Goal: Connect with others: Connect with others

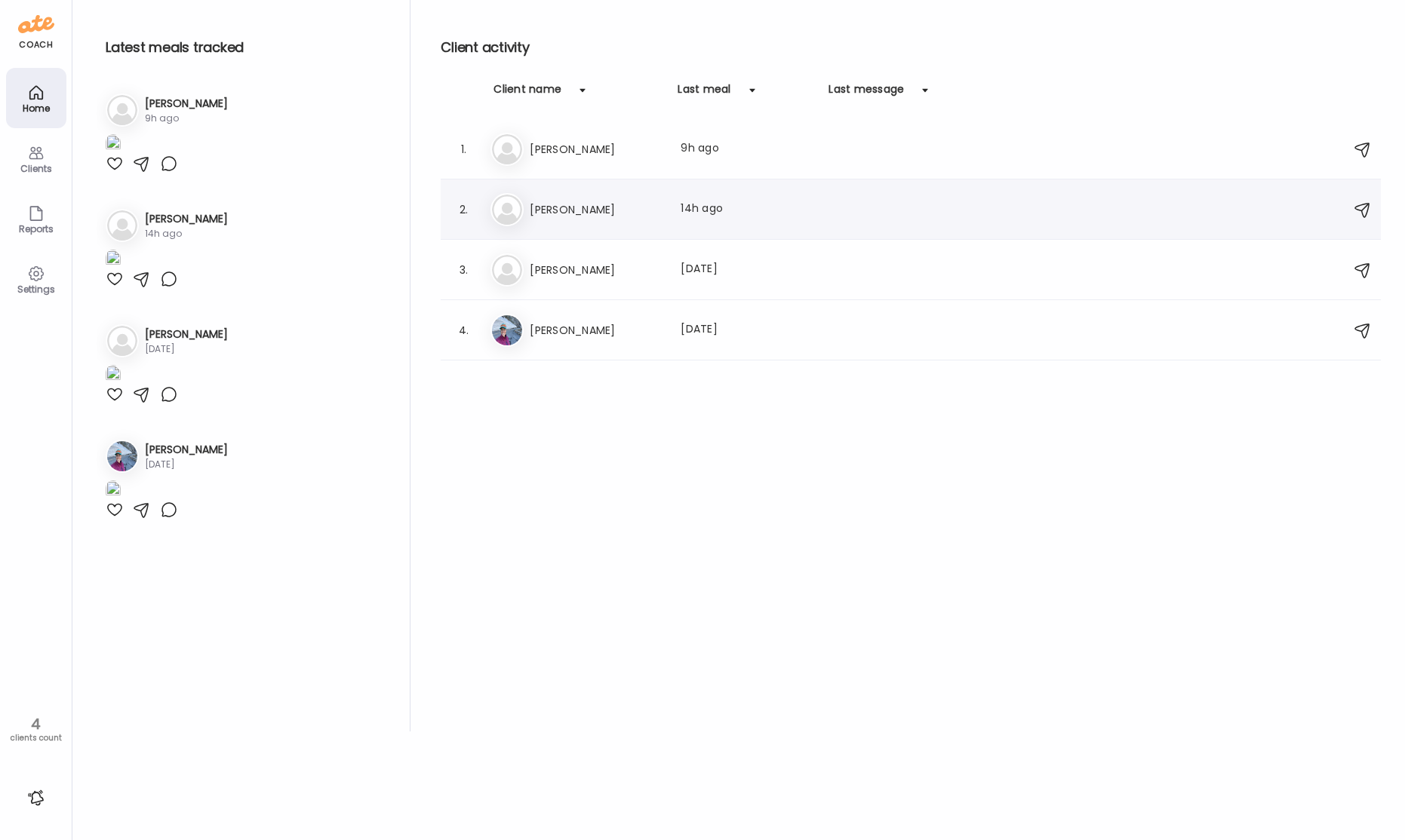
click at [616, 223] on div "Kr [PERSON_NAME] Last meal: 14h ago" at bounding box center [913, 209] width 845 height 33
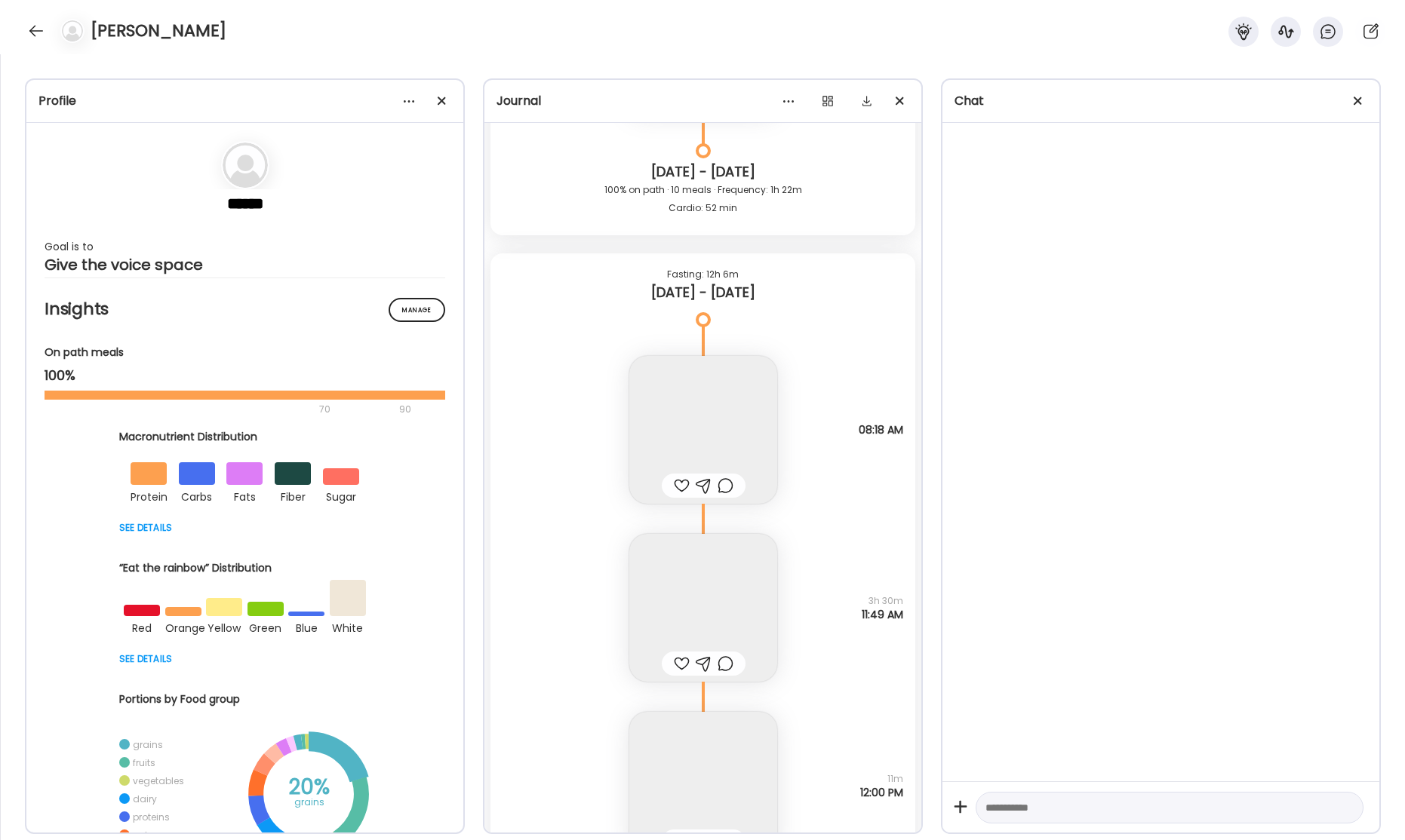
scroll to position [58842, 0]
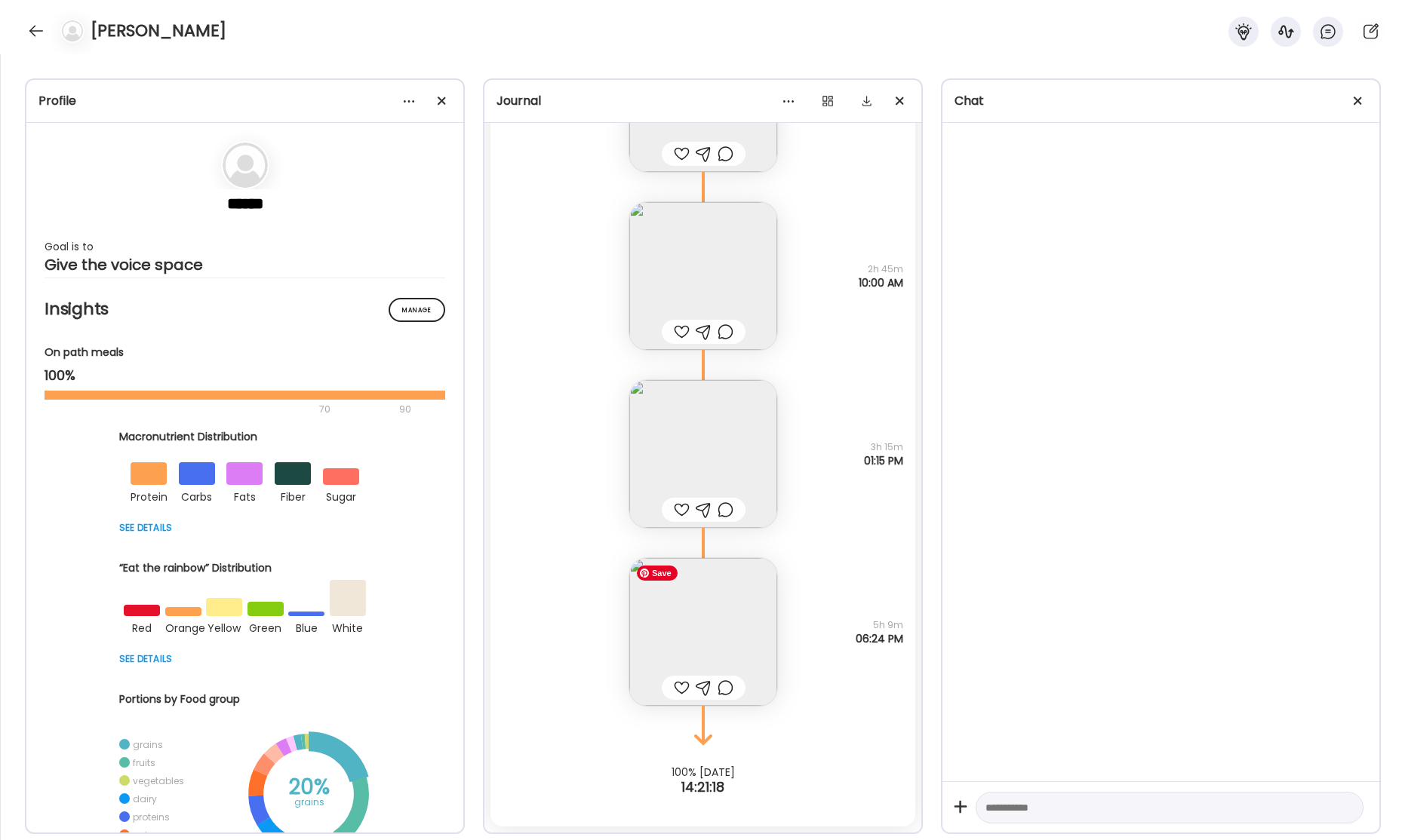
click at [723, 635] on img at bounding box center [702, 631] width 148 height 148
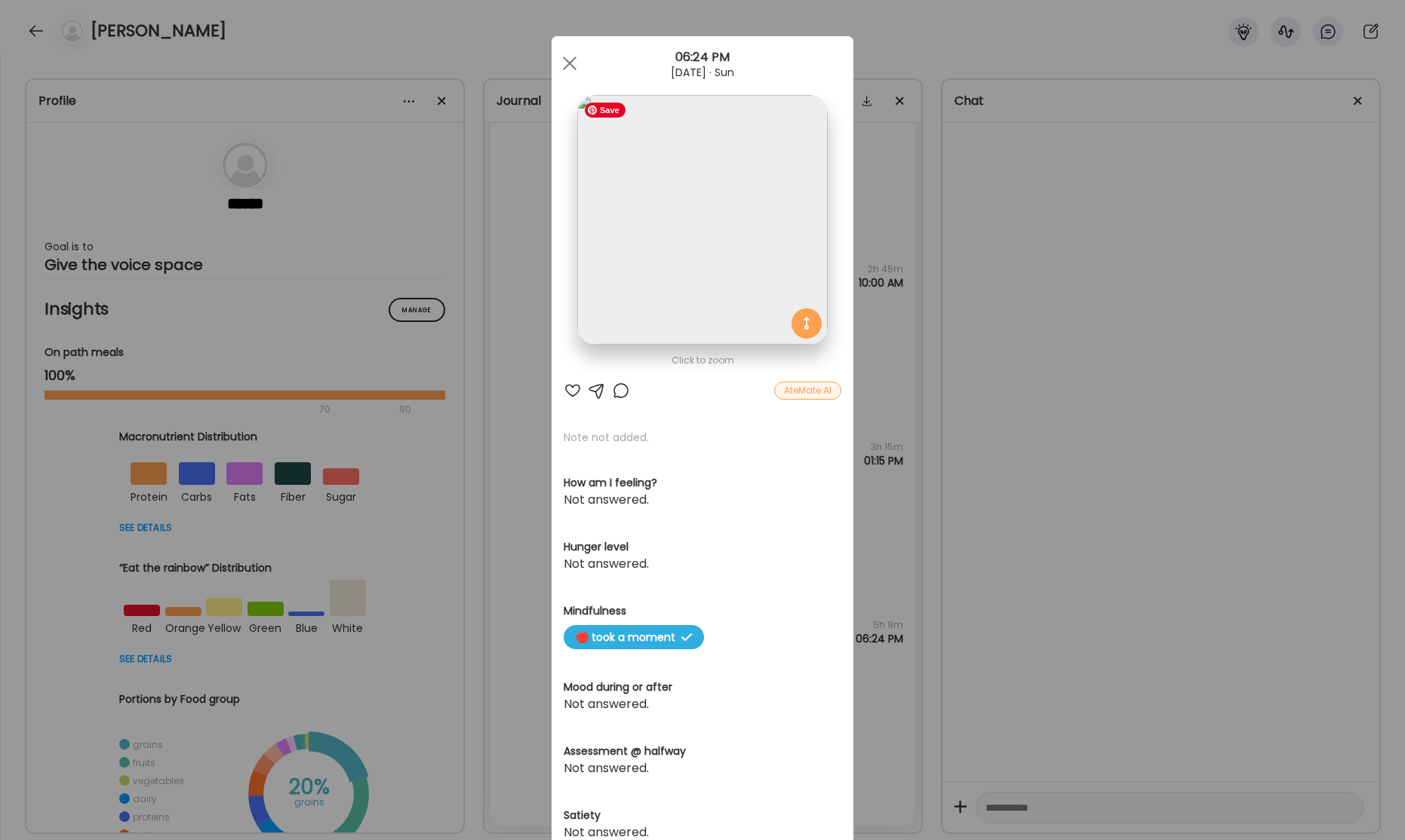
click at [705, 233] on img at bounding box center [702, 219] width 249 height 249
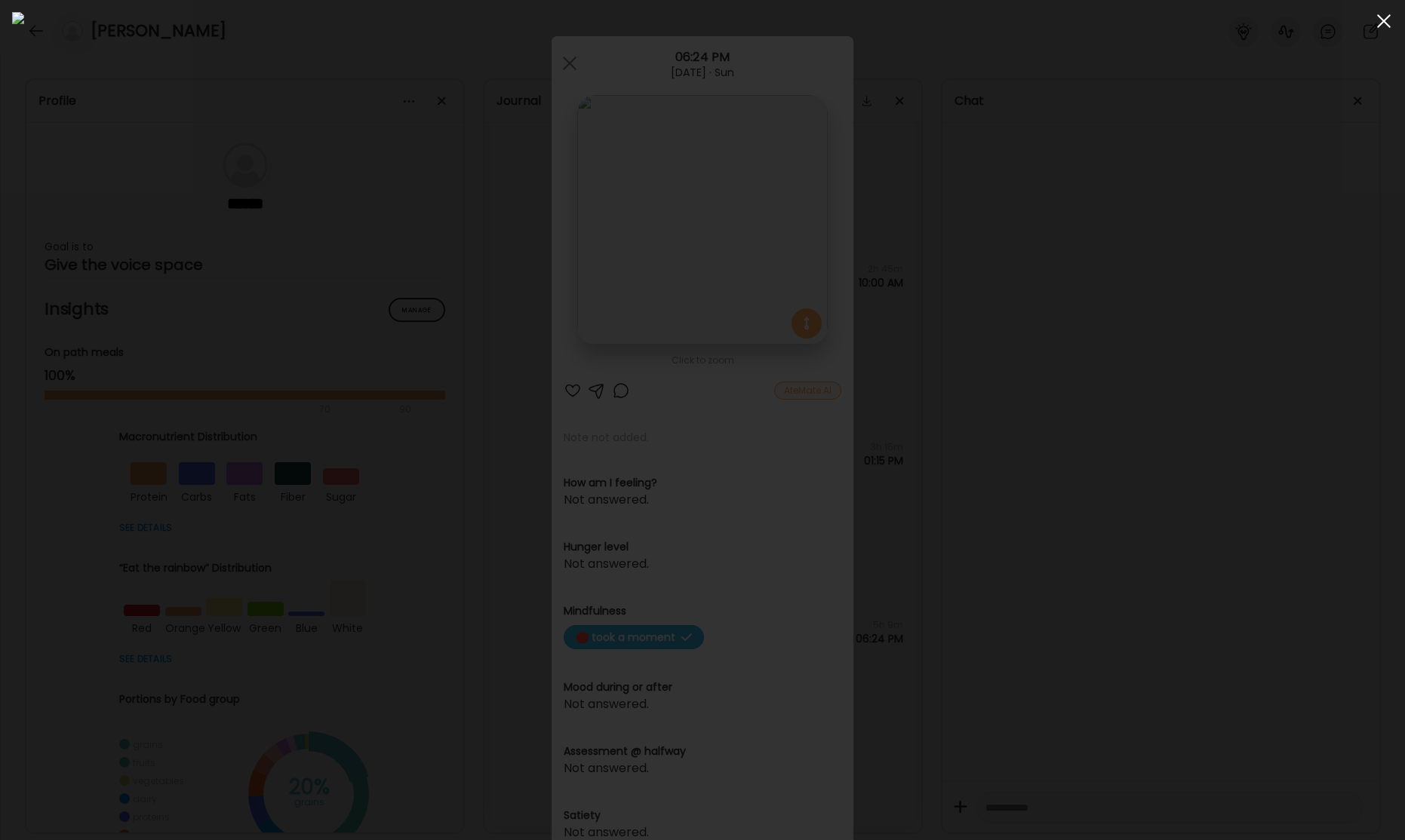
click at [1384, 22] on span at bounding box center [1383, 21] width 13 height 13
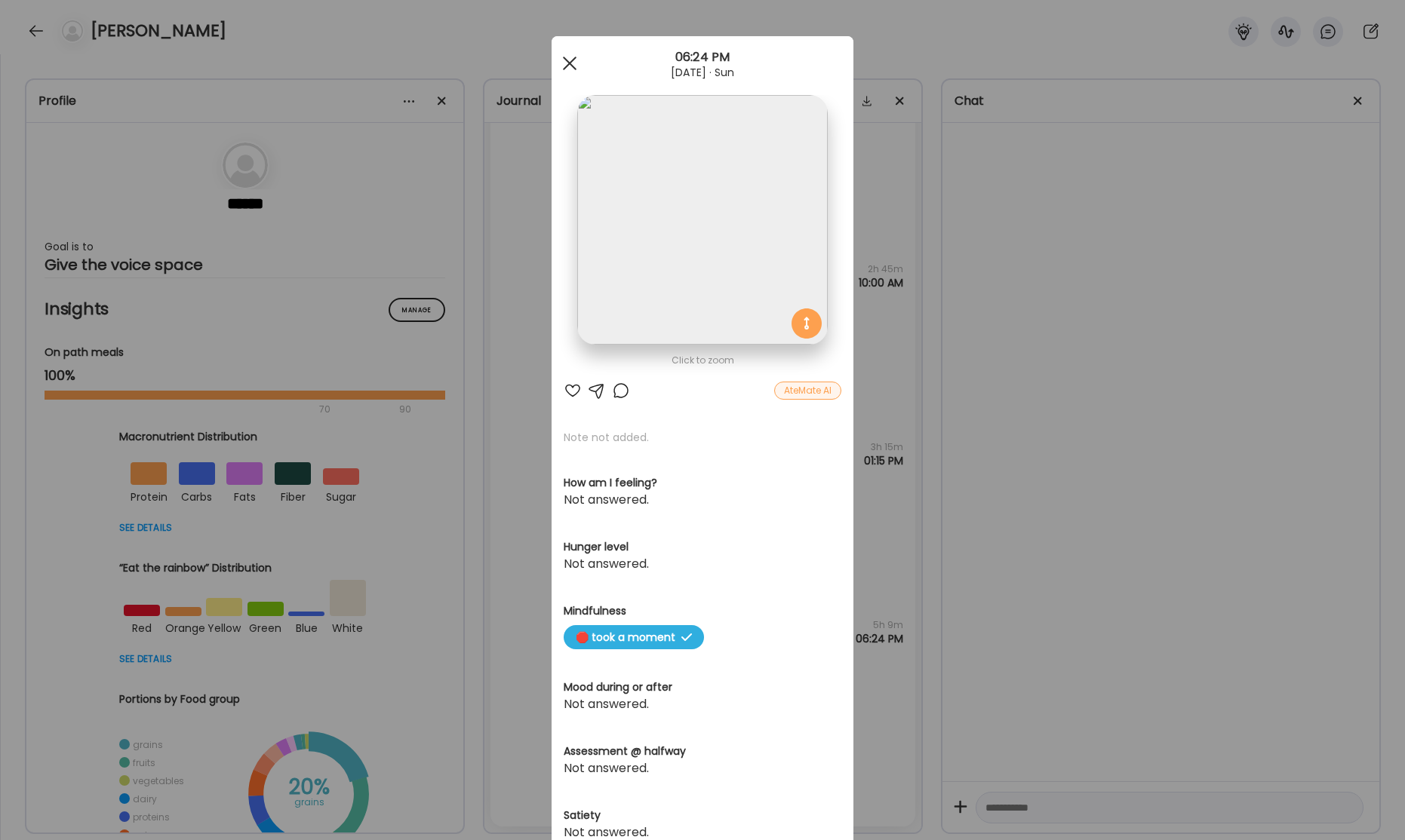
click at [568, 67] on div at bounding box center [570, 63] width 30 height 30
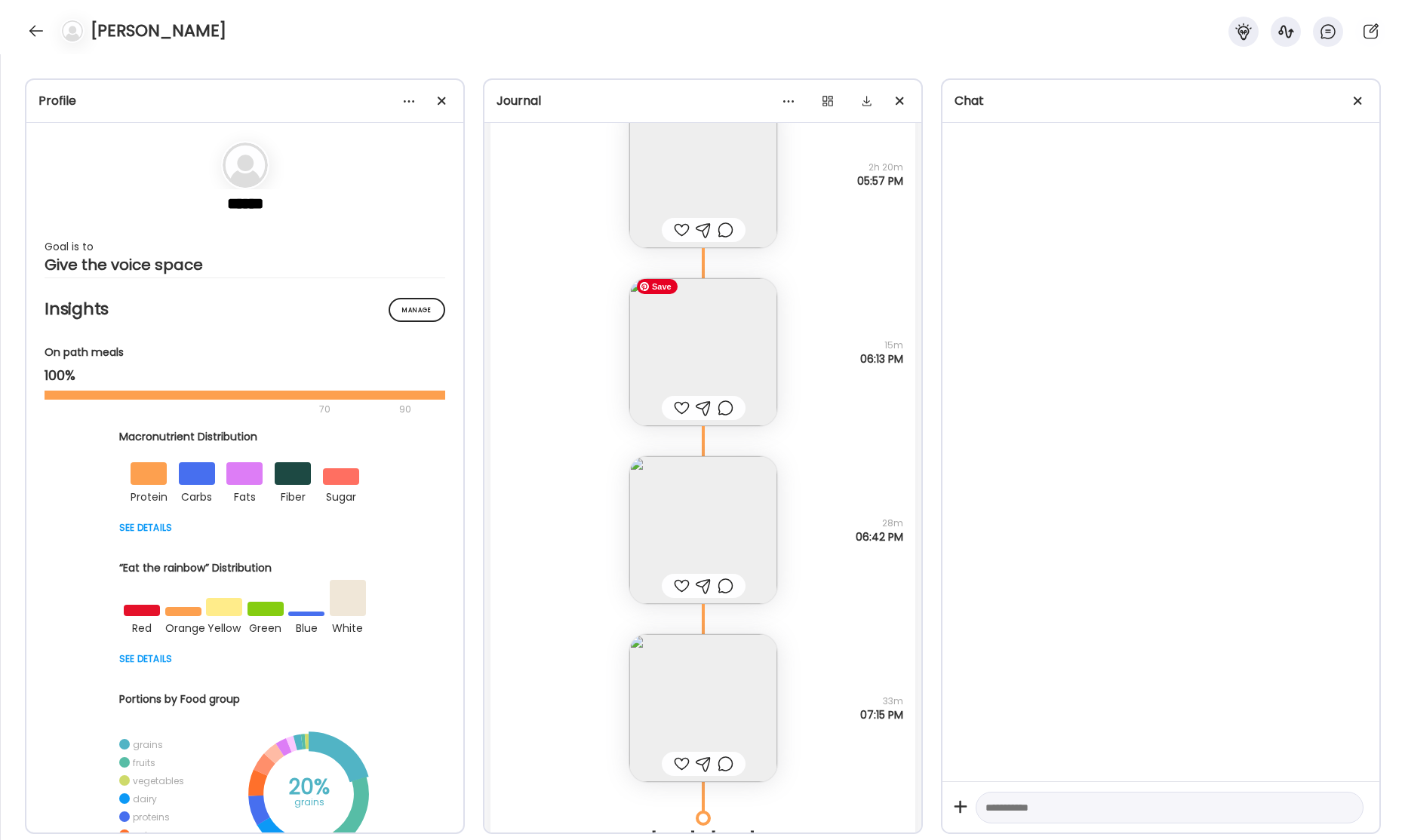
scroll to position [55854, 0]
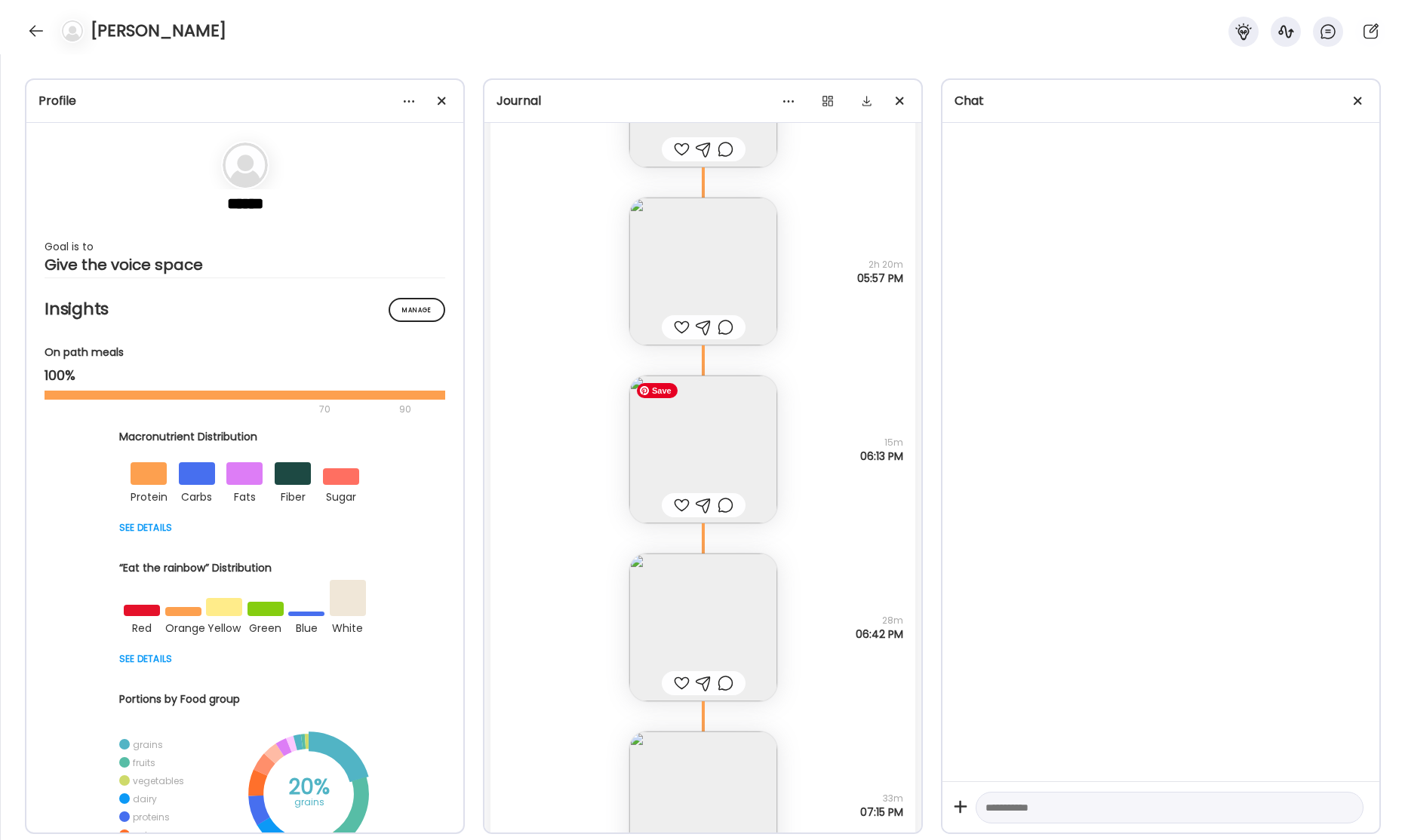
click at [686, 440] on img at bounding box center [702, 449] width 148 height 148
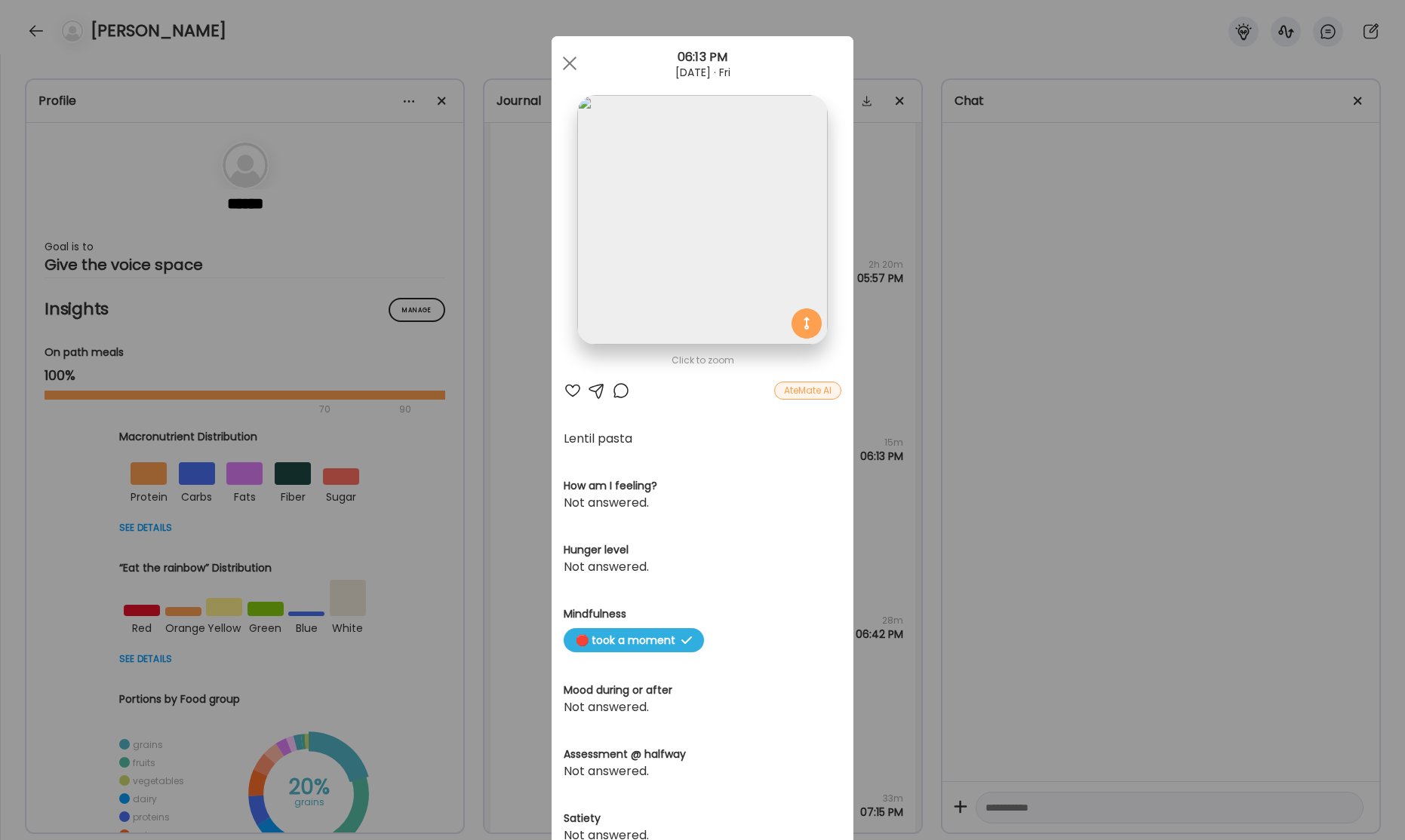
click at [699, 270] on img at bounding box center [702, 219] width 249 height 249
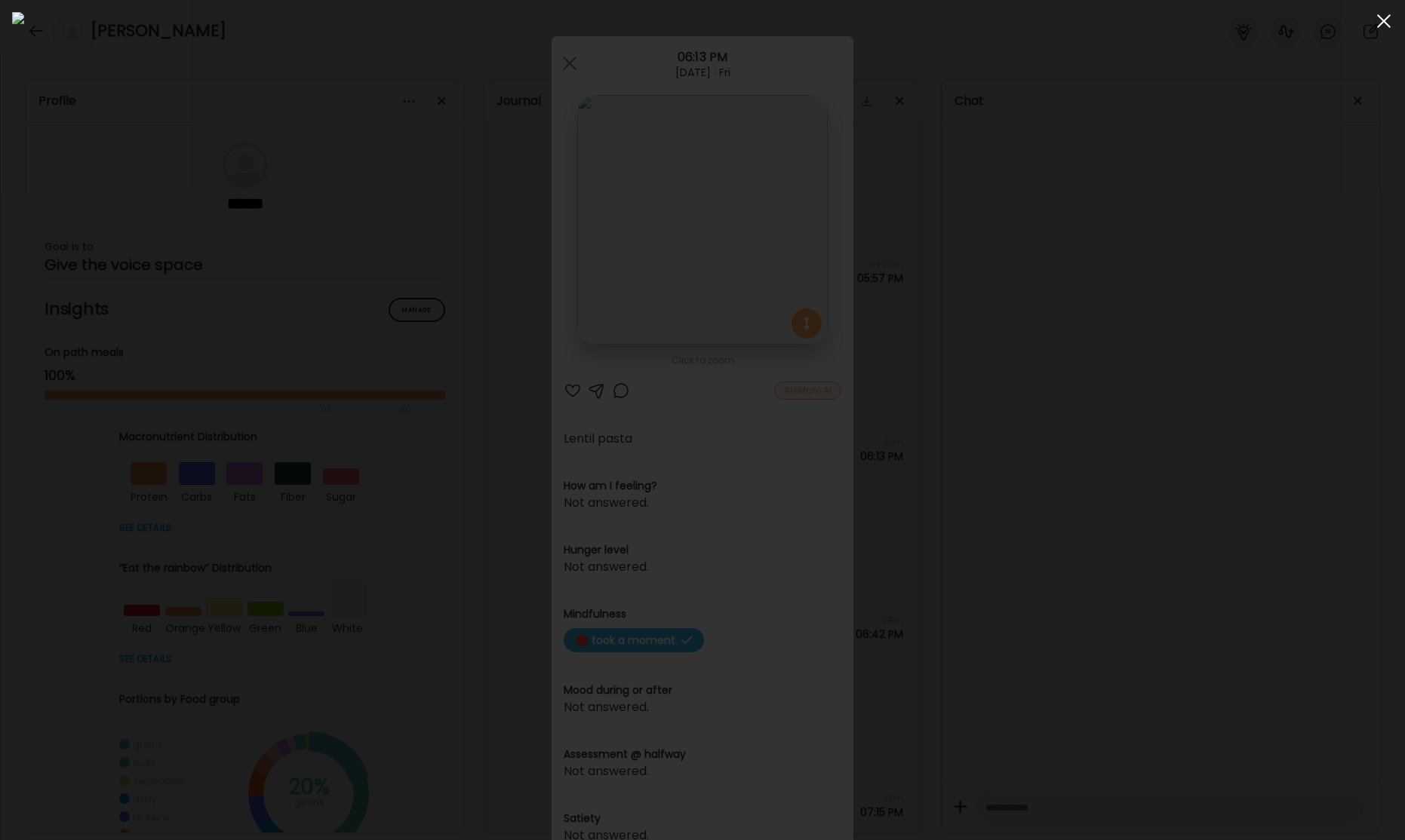
click at [1382, 23] on span at bounding box center [1383, 21] width 13 height 13
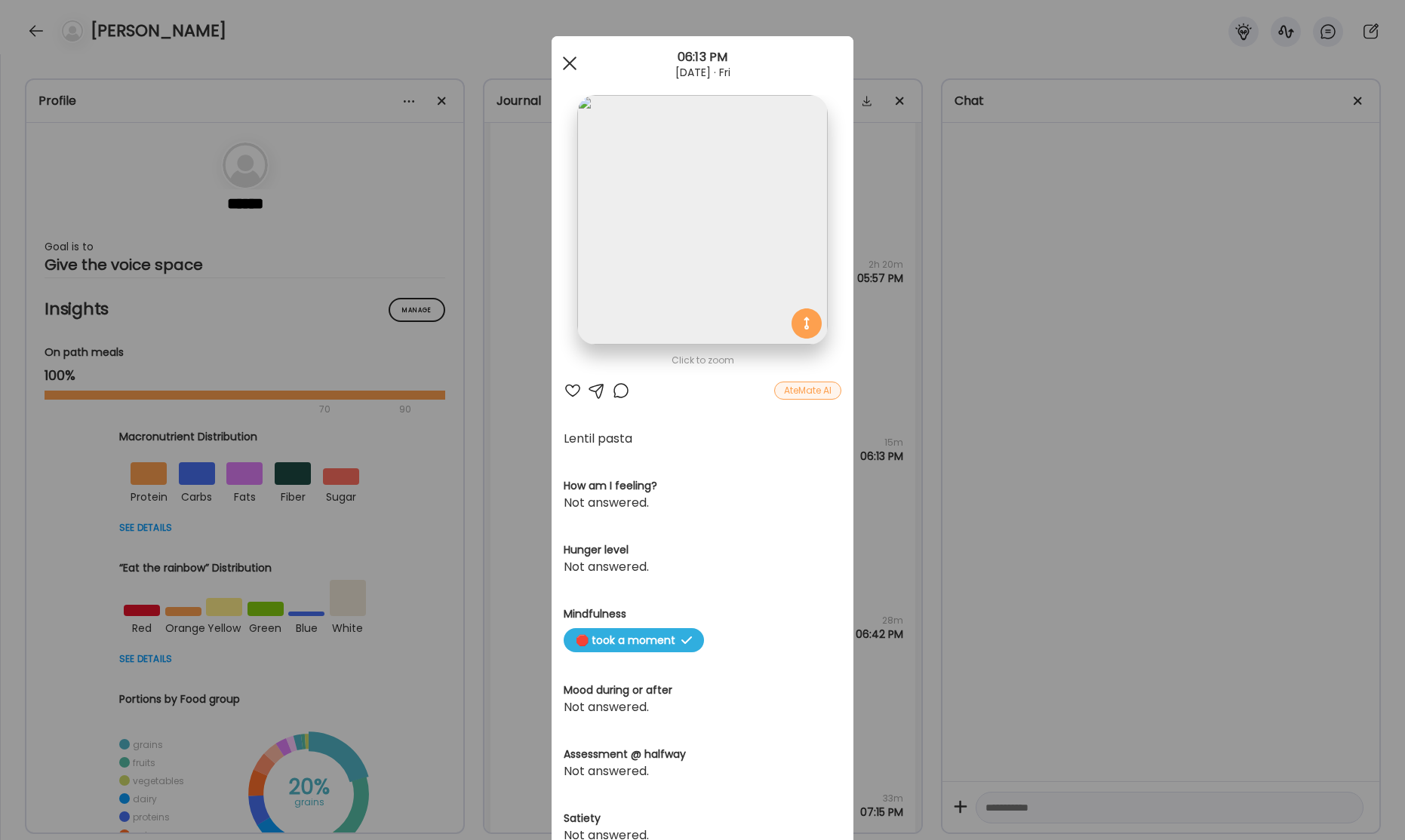
click at [566, 66] on span at bounding box center [570, 63] width 13 height 13
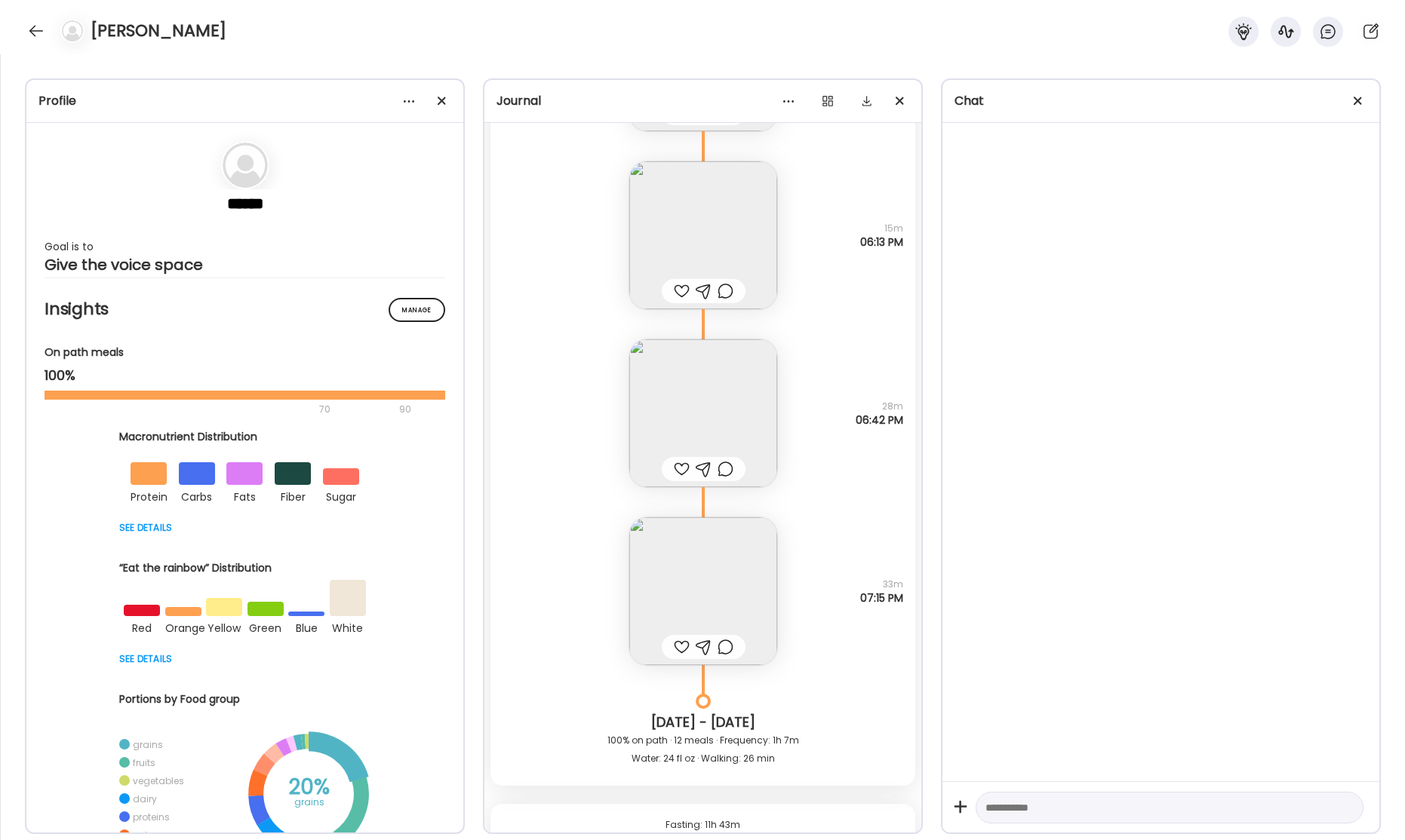
scroll to position [56202, 0]
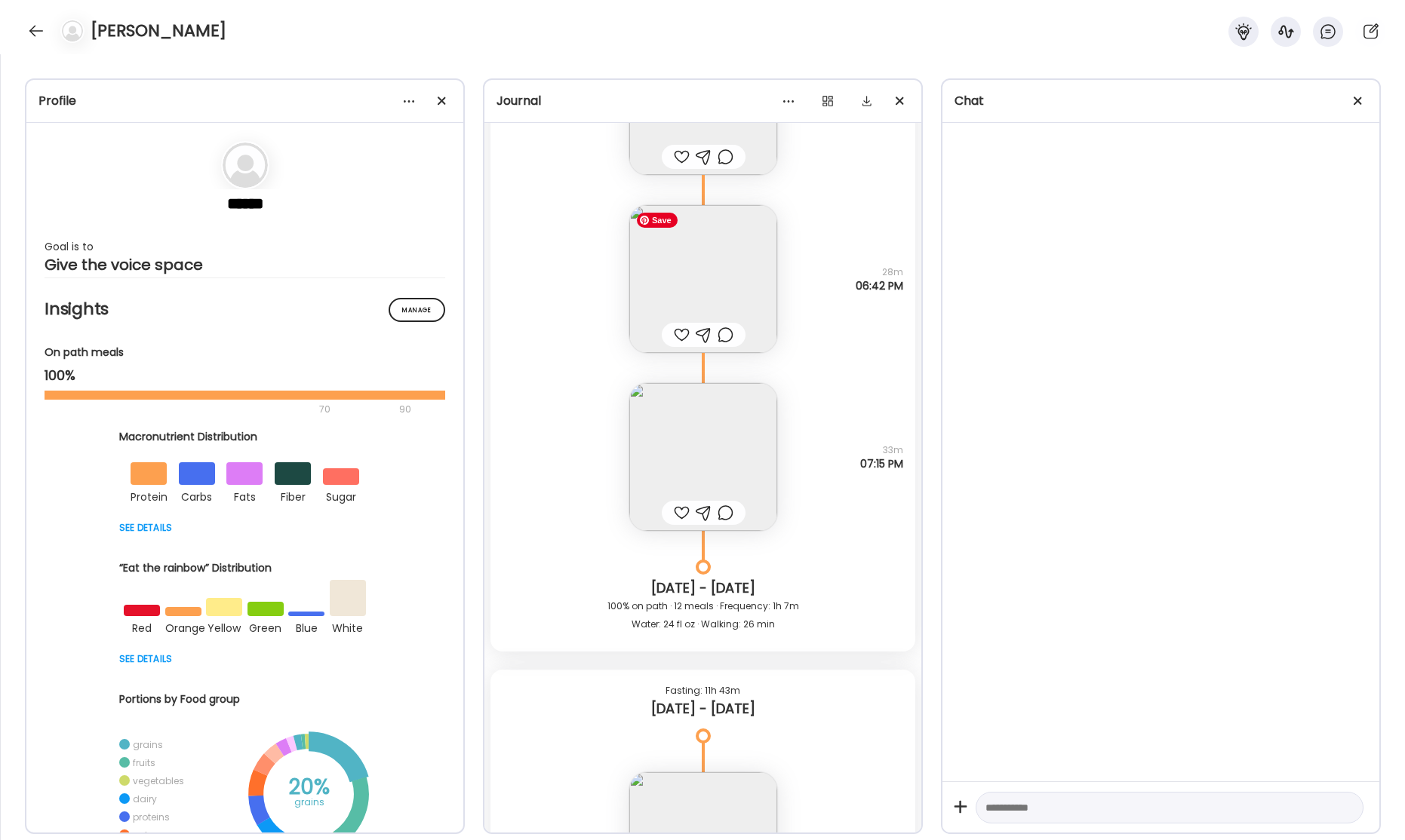
click at [695, 295] on img at bounding box center [702, 279] width 148 height 148
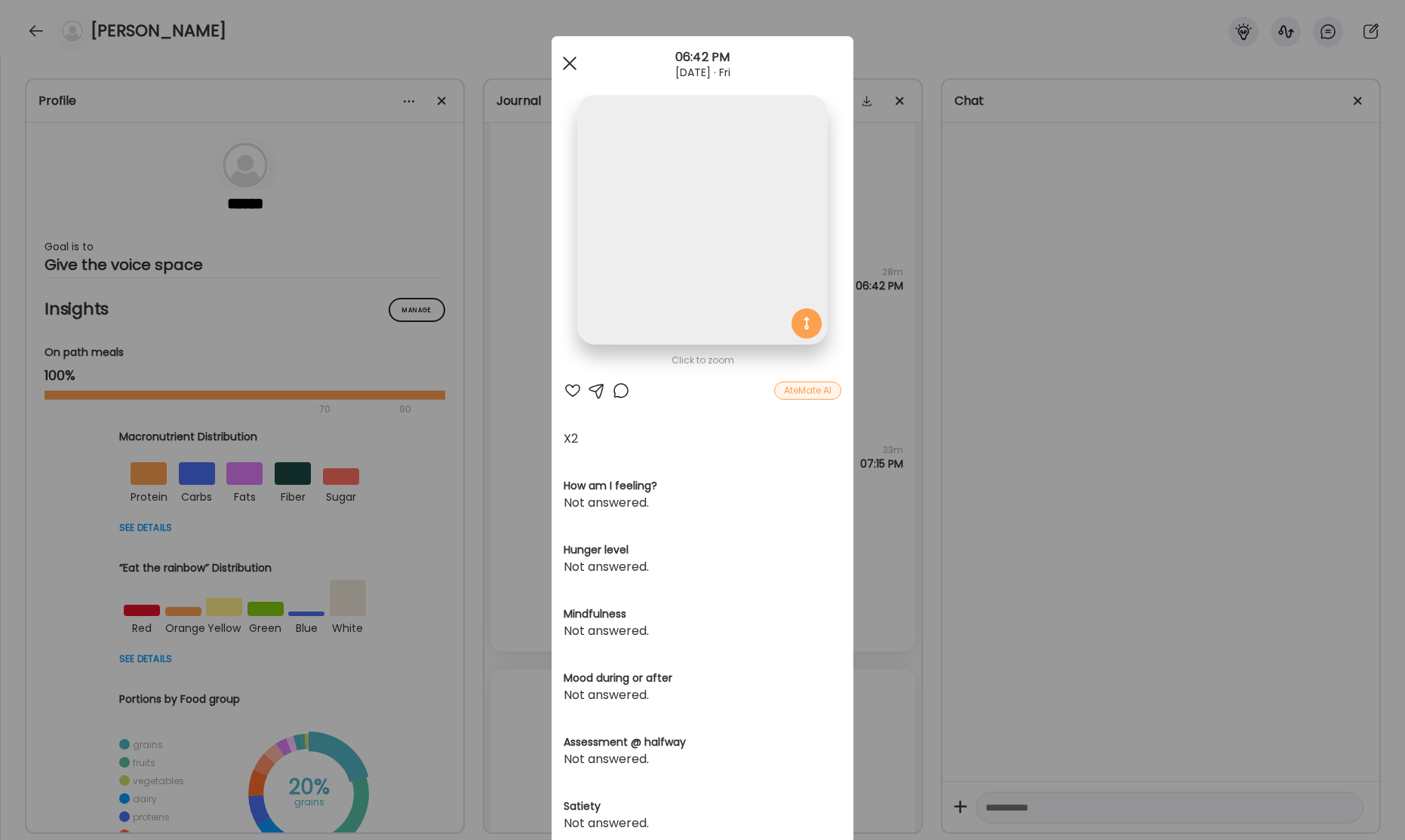
click at [575, 63] on div at bounding box center [570, 63] width 30 height 30
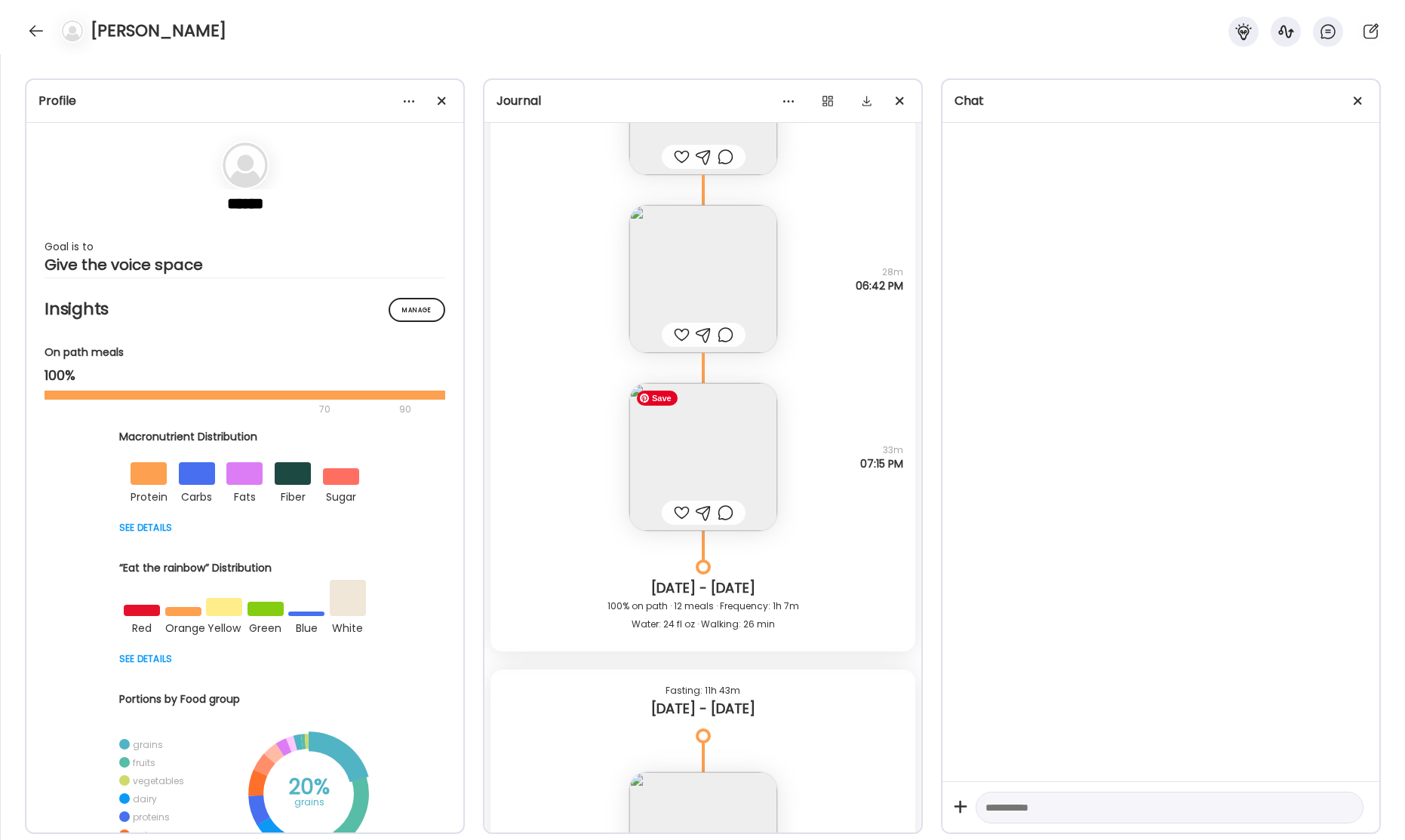
click at [718, 453] on img at bounding box center [702, 456] width 148 height 148
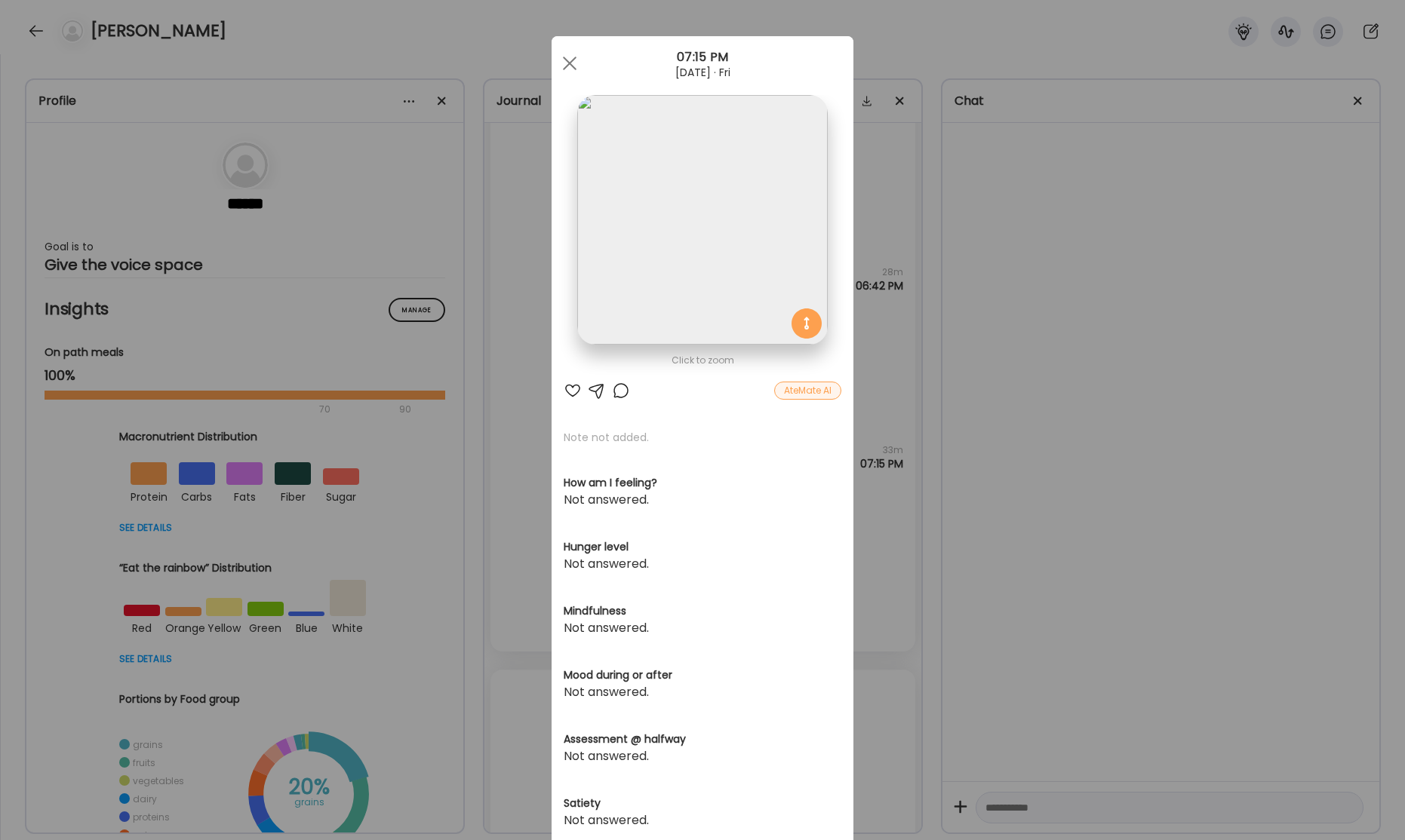
click at [1031, 214] on div "Ate Coach Dashboard Wahoo! It’s official Take a moment to set up your Coach Pro…" at bounding box center [702, 420] width 1405 height 840
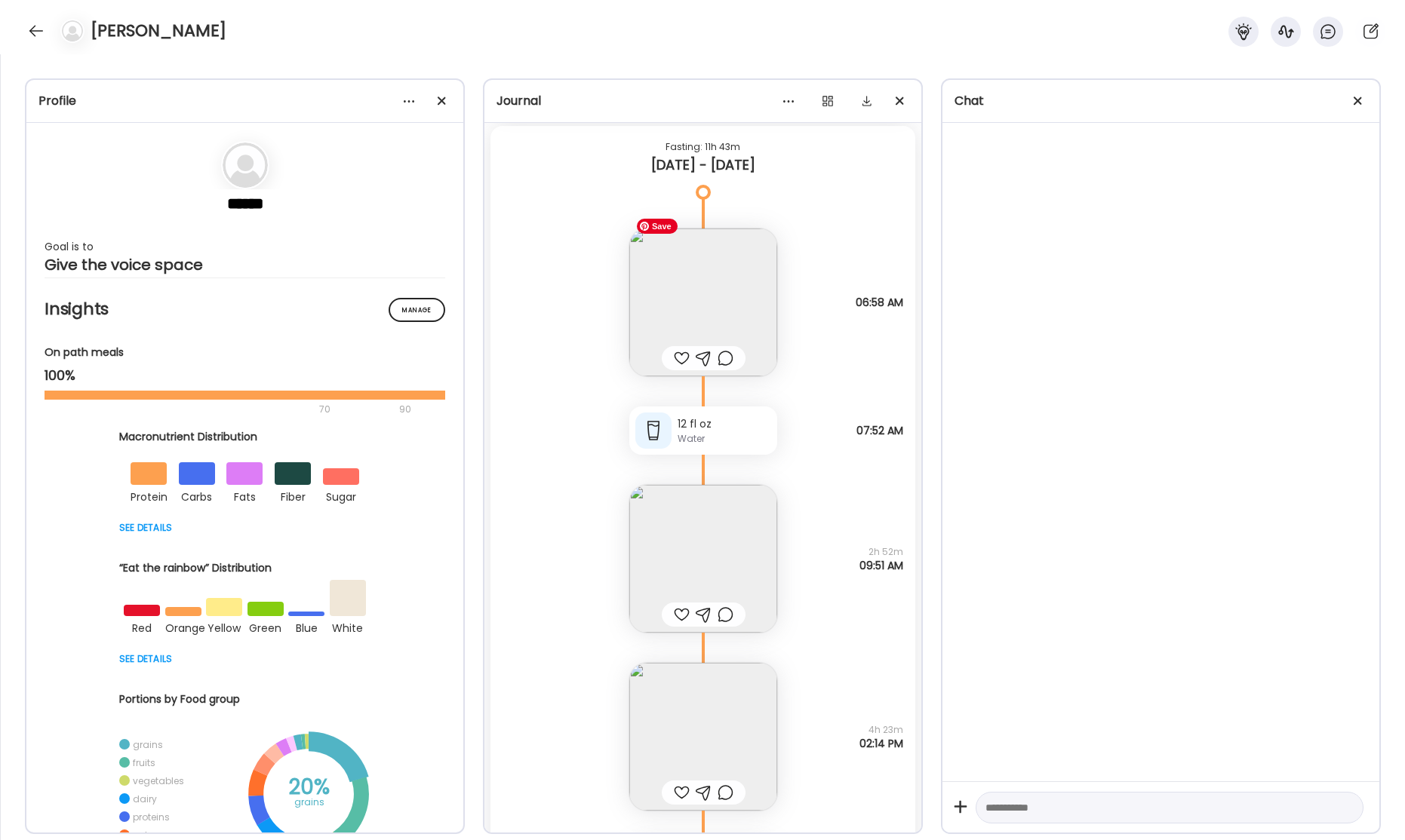
scroll to position [56748, 0]
click at [650, 317] on img at bounding box center [702, 299] width 148 height 148
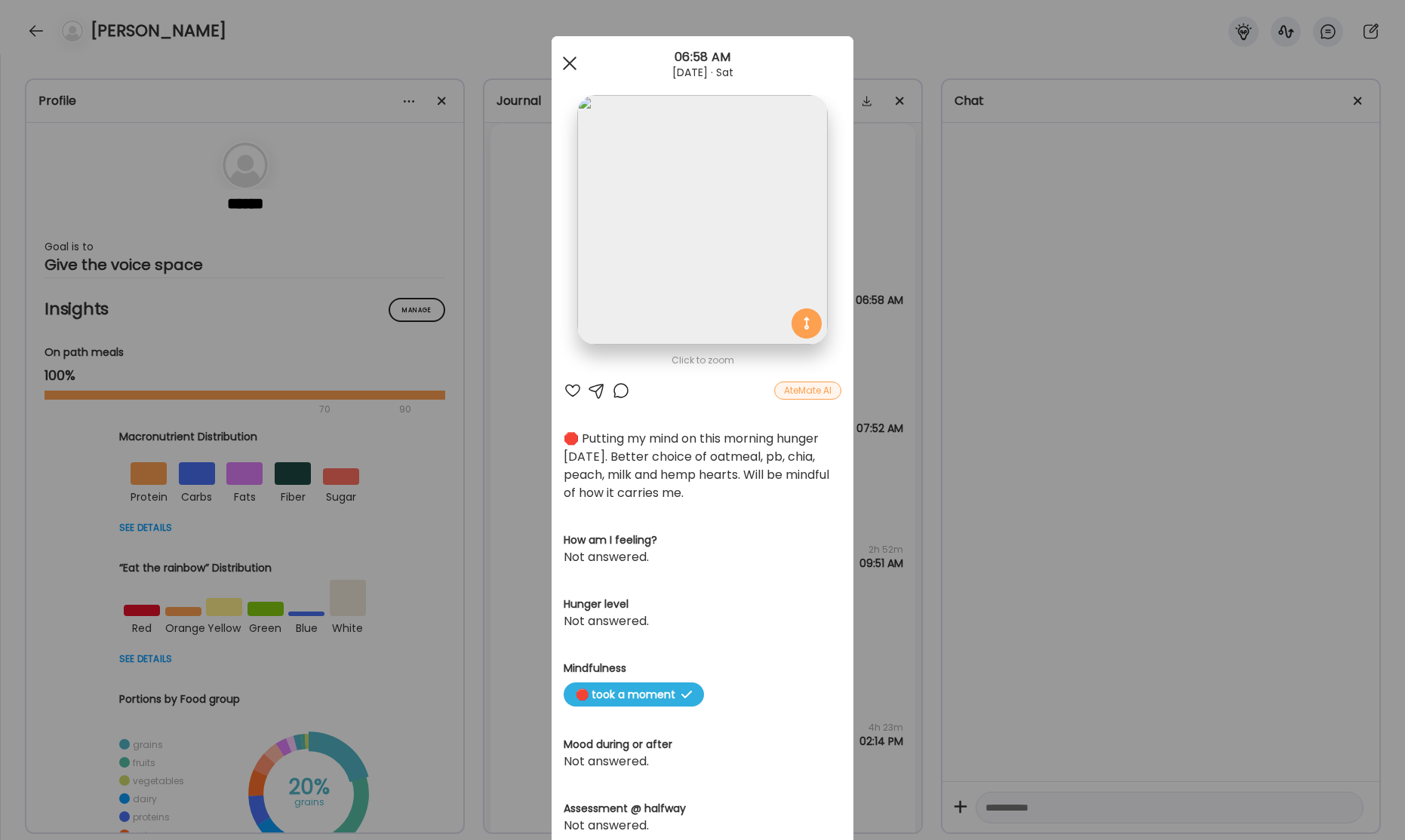
click at [577, 59] on div at bounding box center [570, 63] width 30 height 30
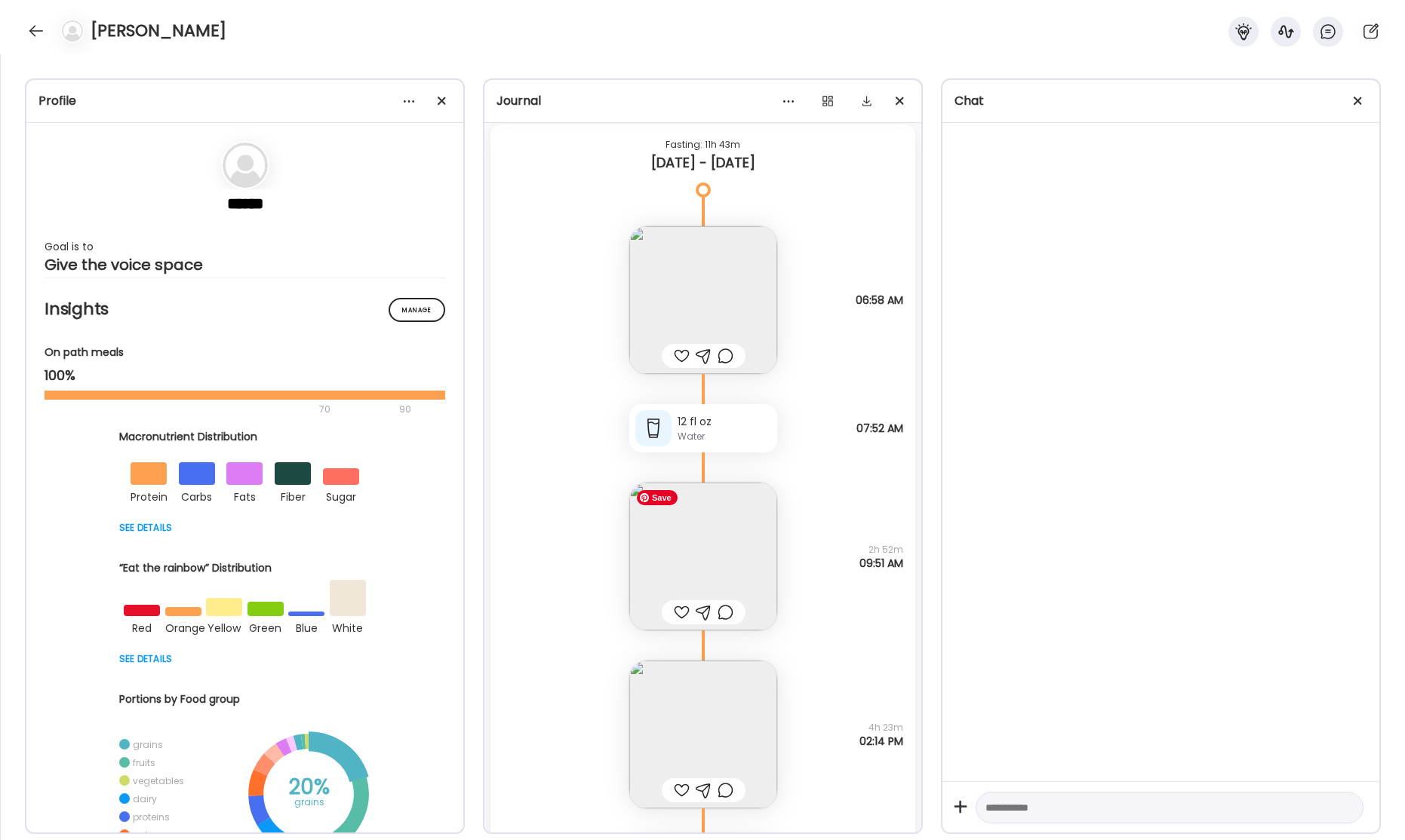
click at [699, 513] on img at bounding box center [702, 556] width 148 height 148
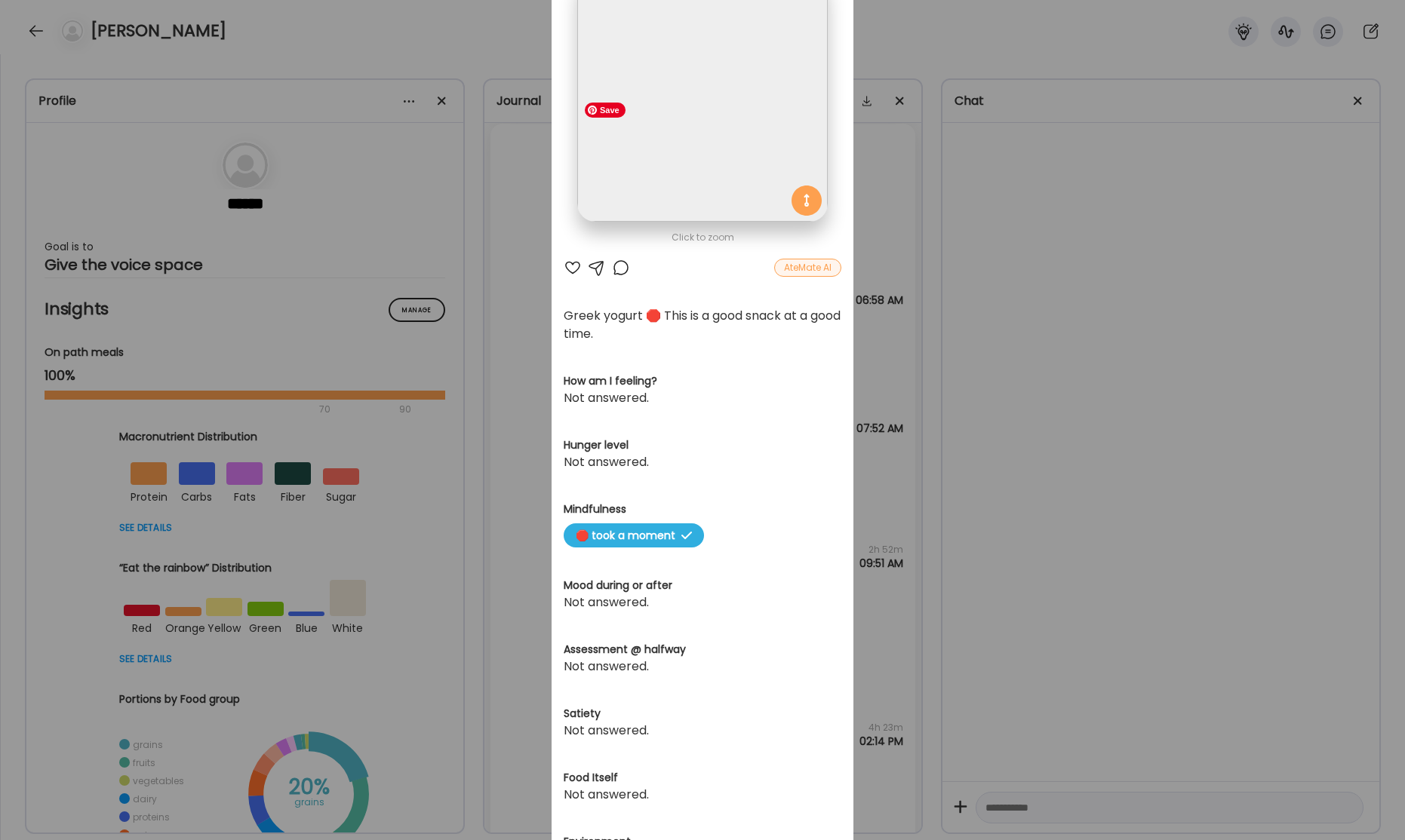
scroll to position [217, 0]
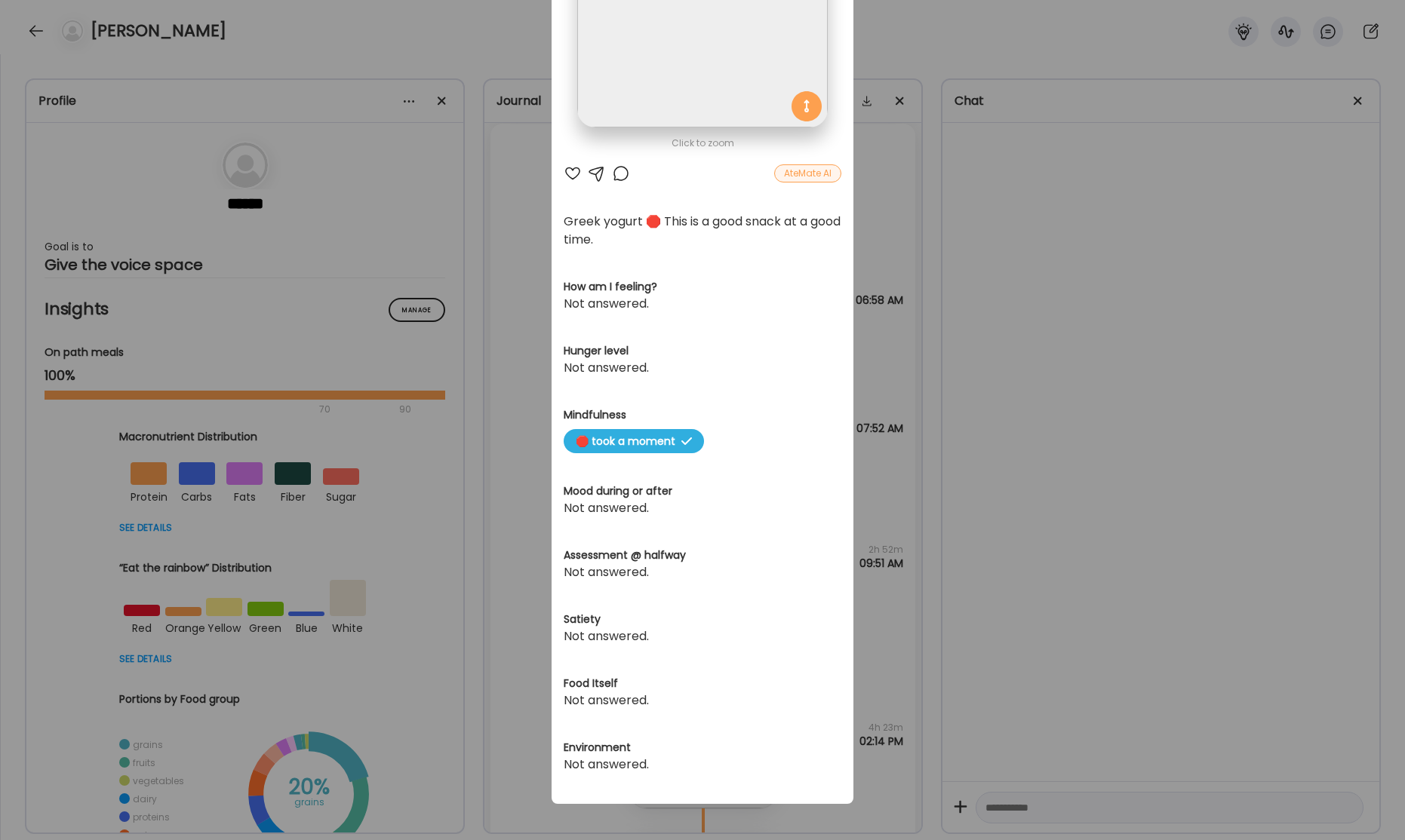
click at [1225, 271] on div "Ate Coach Dashboard Wahoo! It’s official Take a moment to set up your Coach Pro…" at bounding box center [702, 420] width 1405 height 840
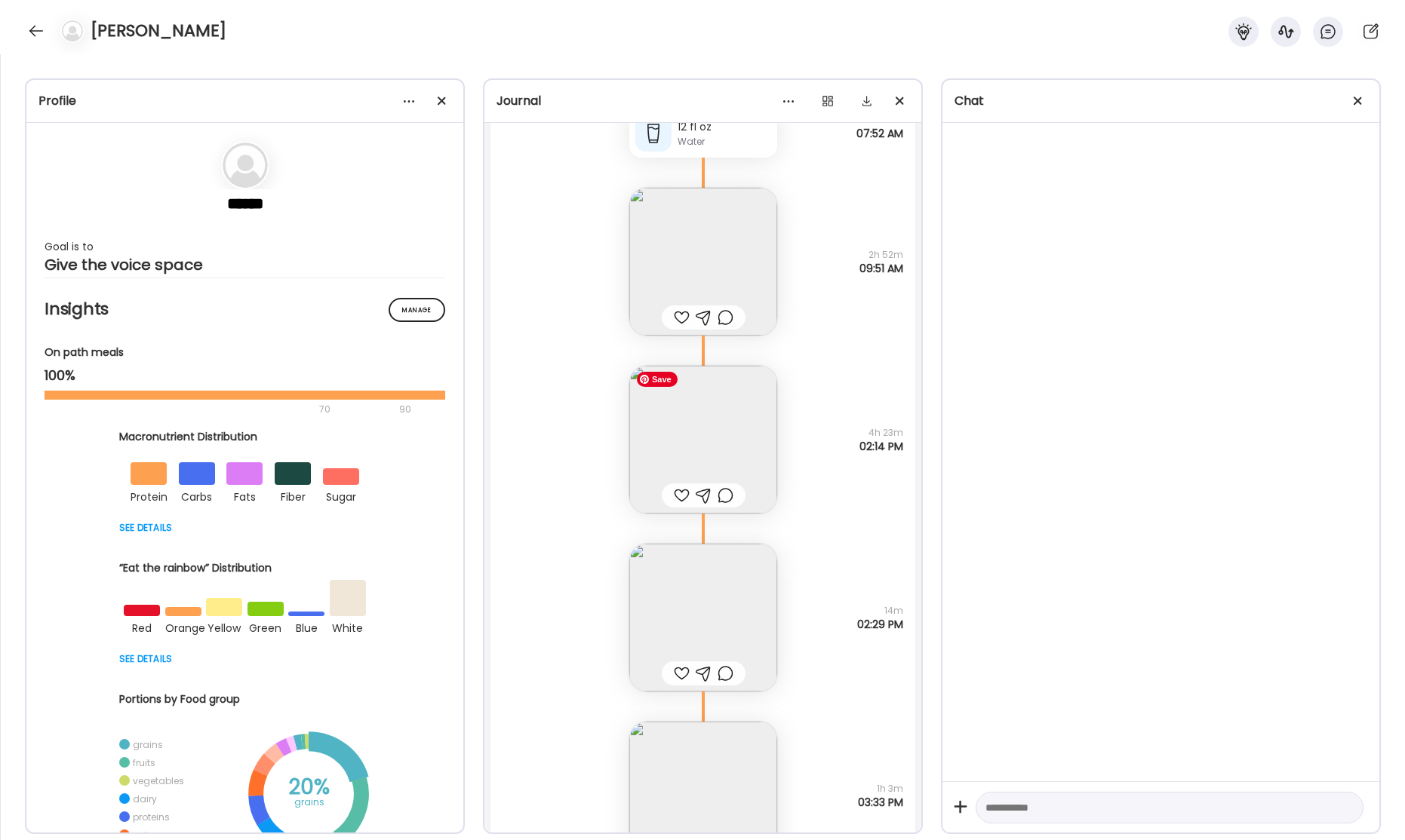
scroll to position [57047, 0]
click at [728, 431] on img at bounding box center [702, 435] width 148 height 148
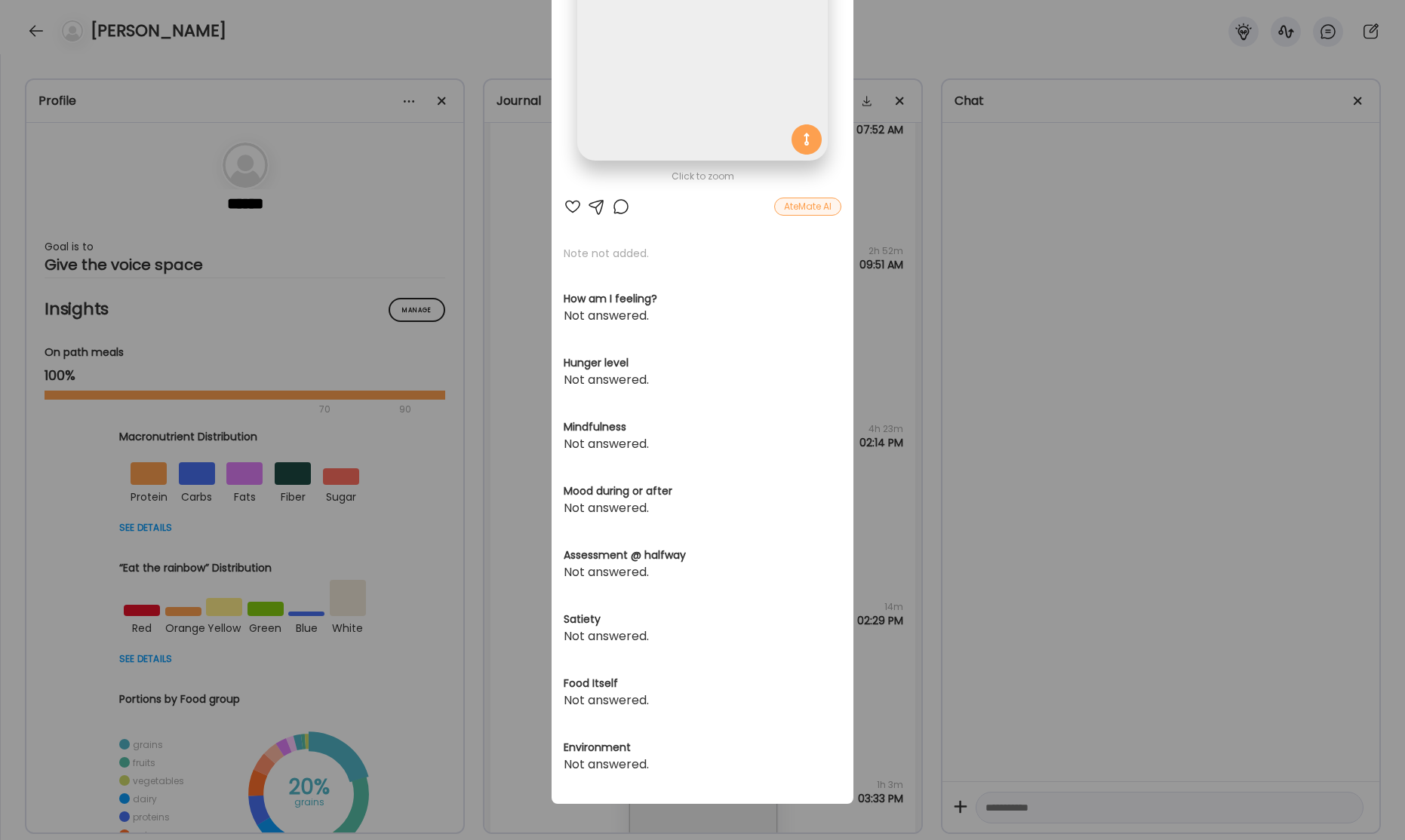
scroll to position [184, 0]
drag, startPoint x: 1071, startPoint y: 315, endPoint x: 895, endPoint y: 416, distance: 202.9
click at [1071, 315] on div "Ate Coach Dashboard Wahoo! It’s official Take a moment to set up your Coach Pro…" at bounding box center [702, 420] width 1405 height 840
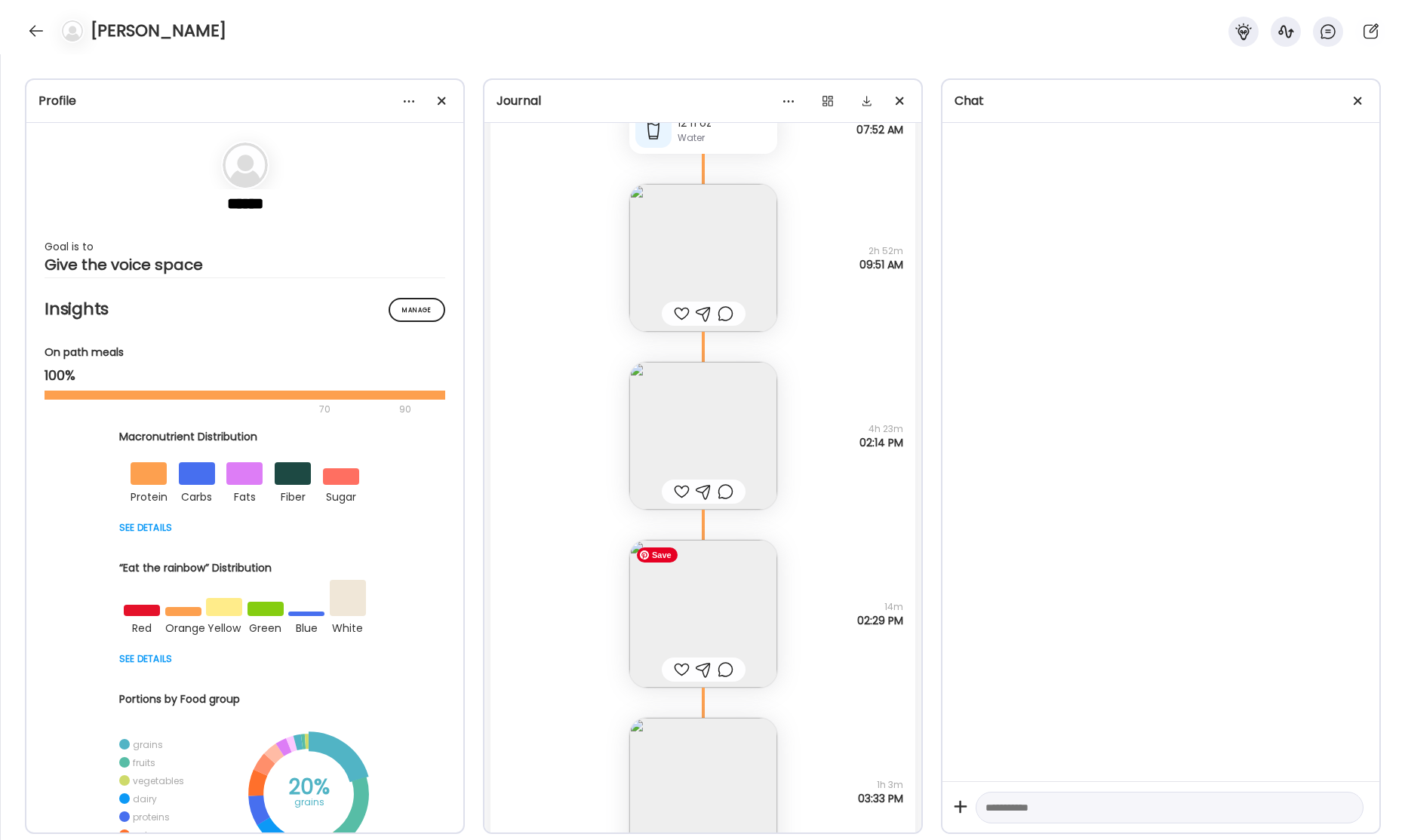
click at [723, 604] on img at bounding box center [702, 613] width 148 height 148
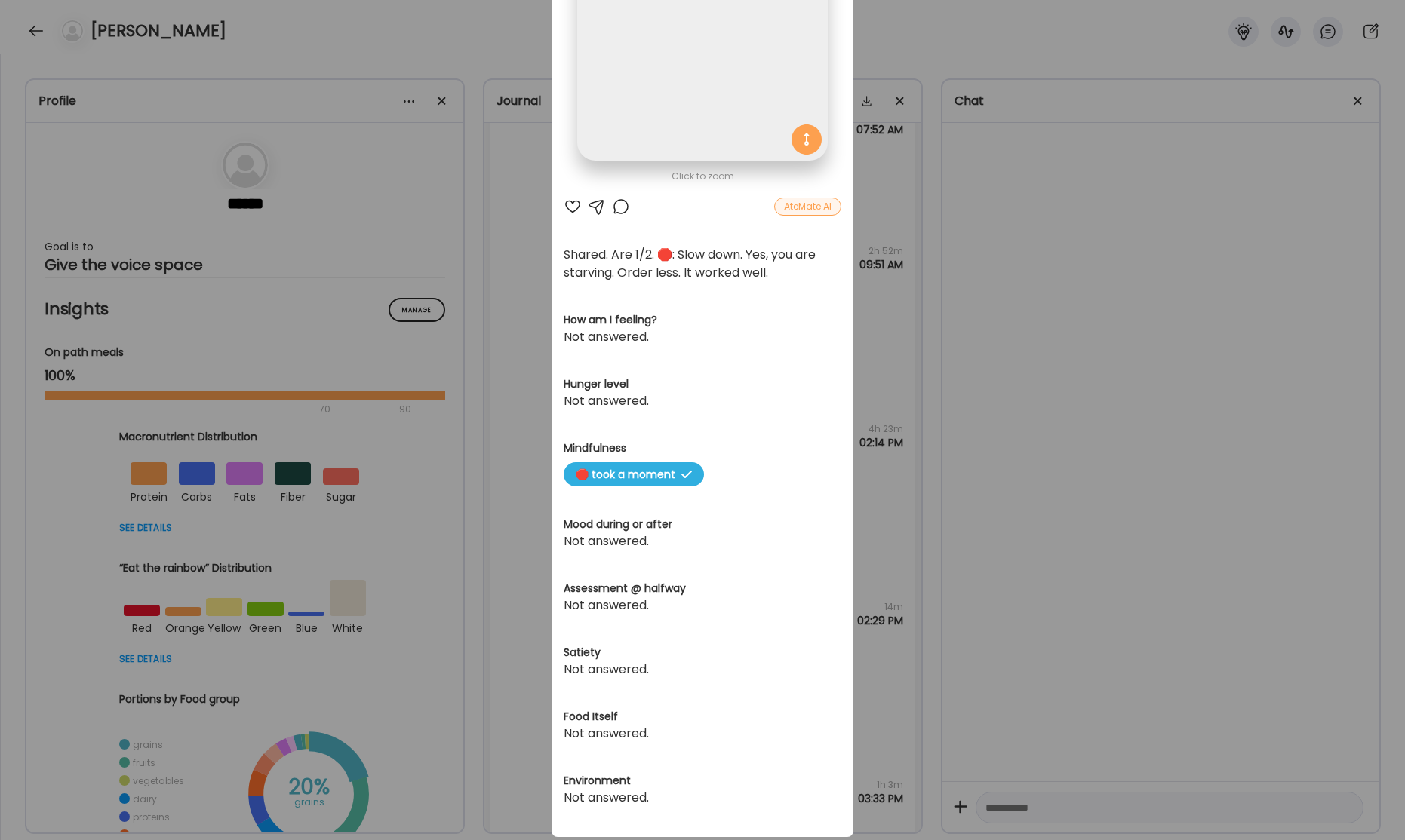
click at [1030, 316] on div "Ate Coach Dashboard Wahoo! It’s official Take a moment to set up your Coach Pro…" at bounding box center [702, 420] width 1405 height 840
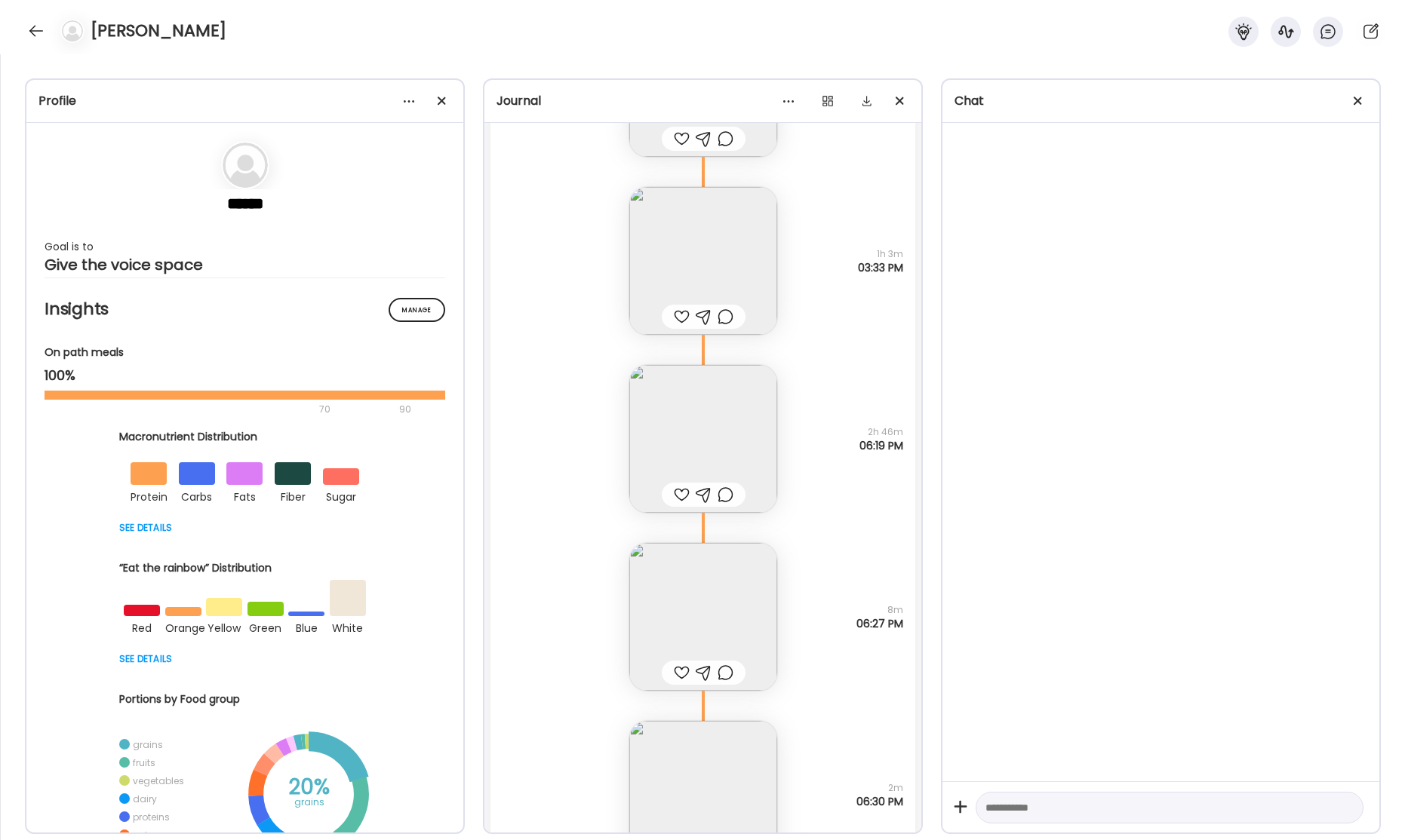
scroll to position [57672, 0]
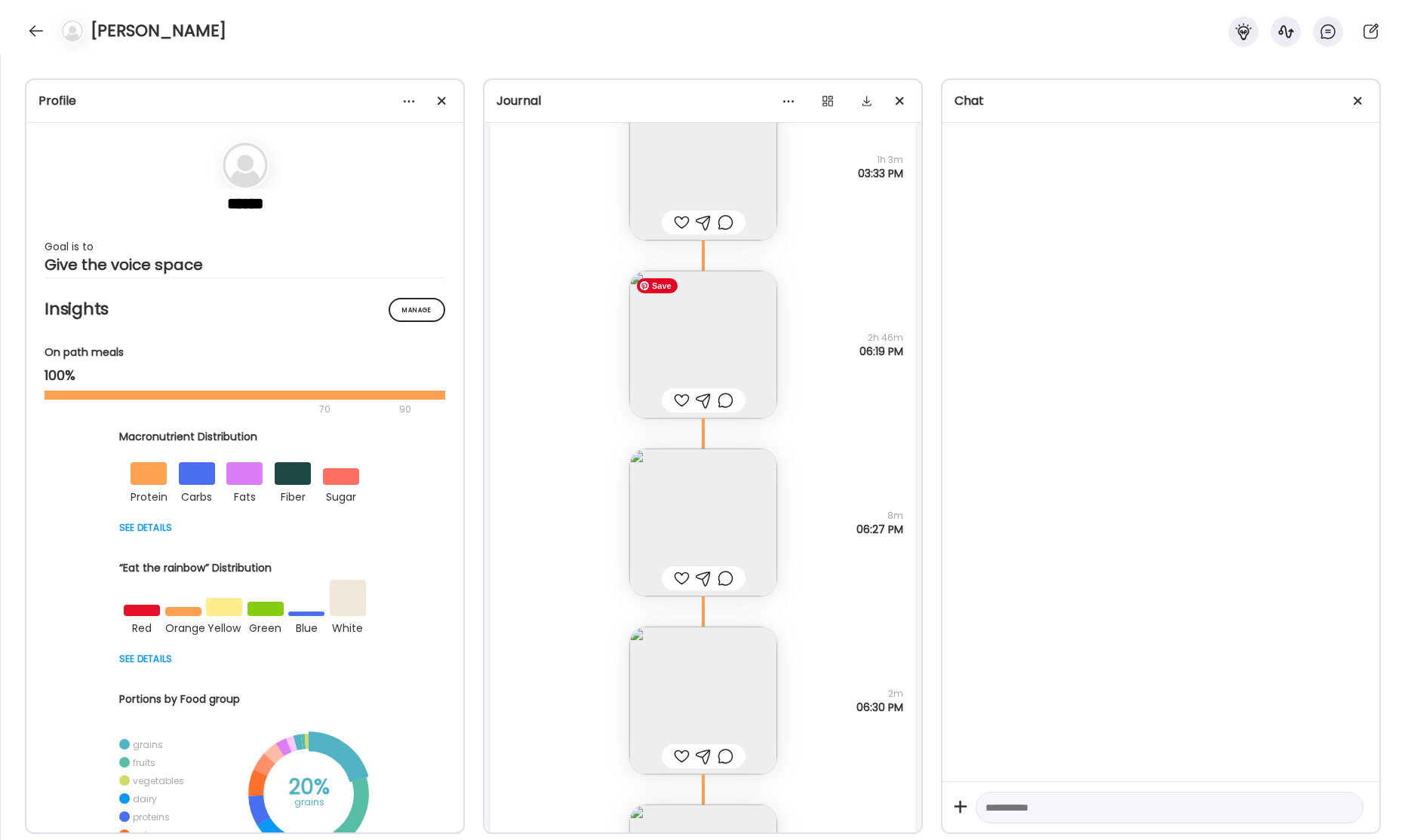
click at [736, 334] on img at bounding box center [702, 345] width 148 height 148
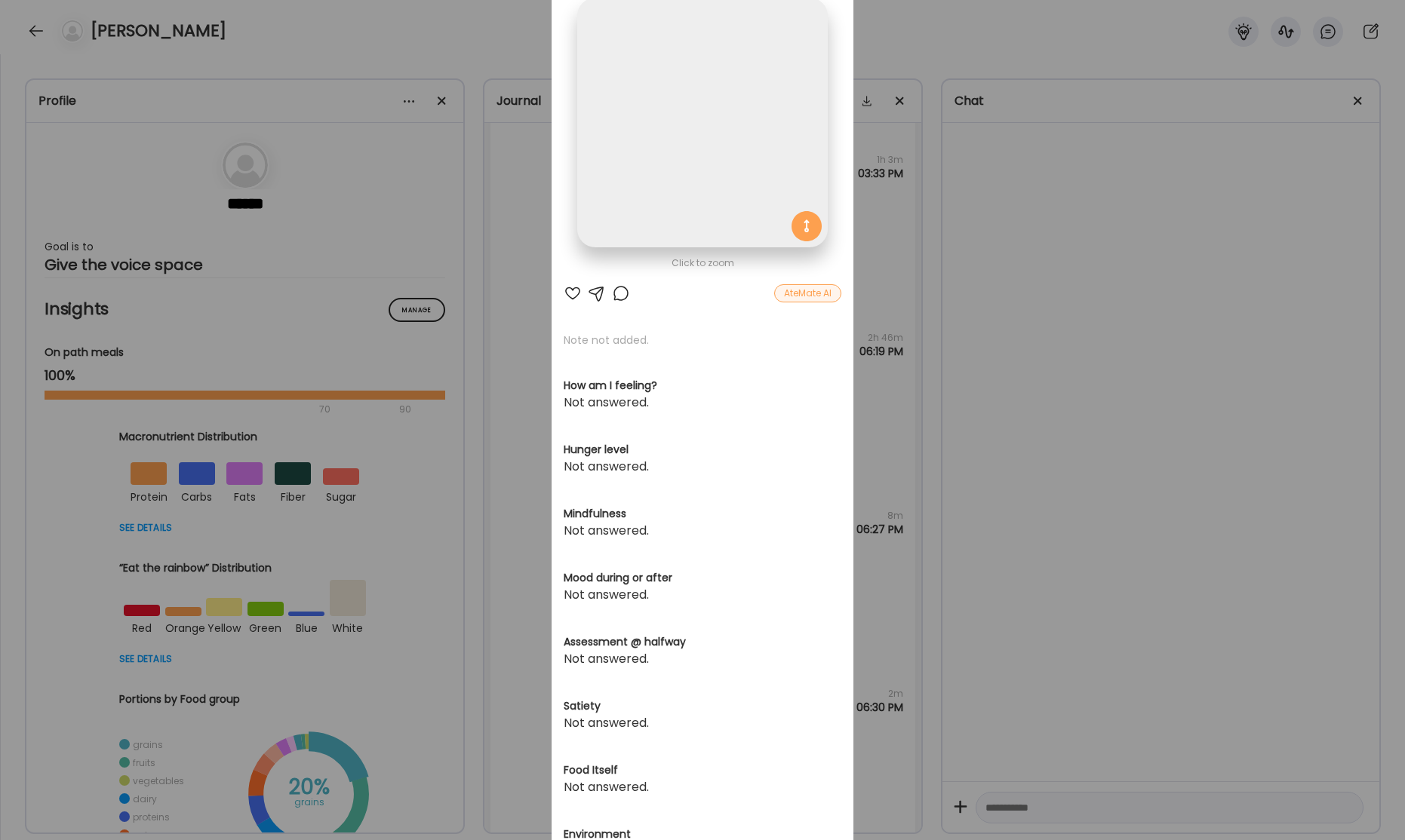
scroll to position [0, 0]
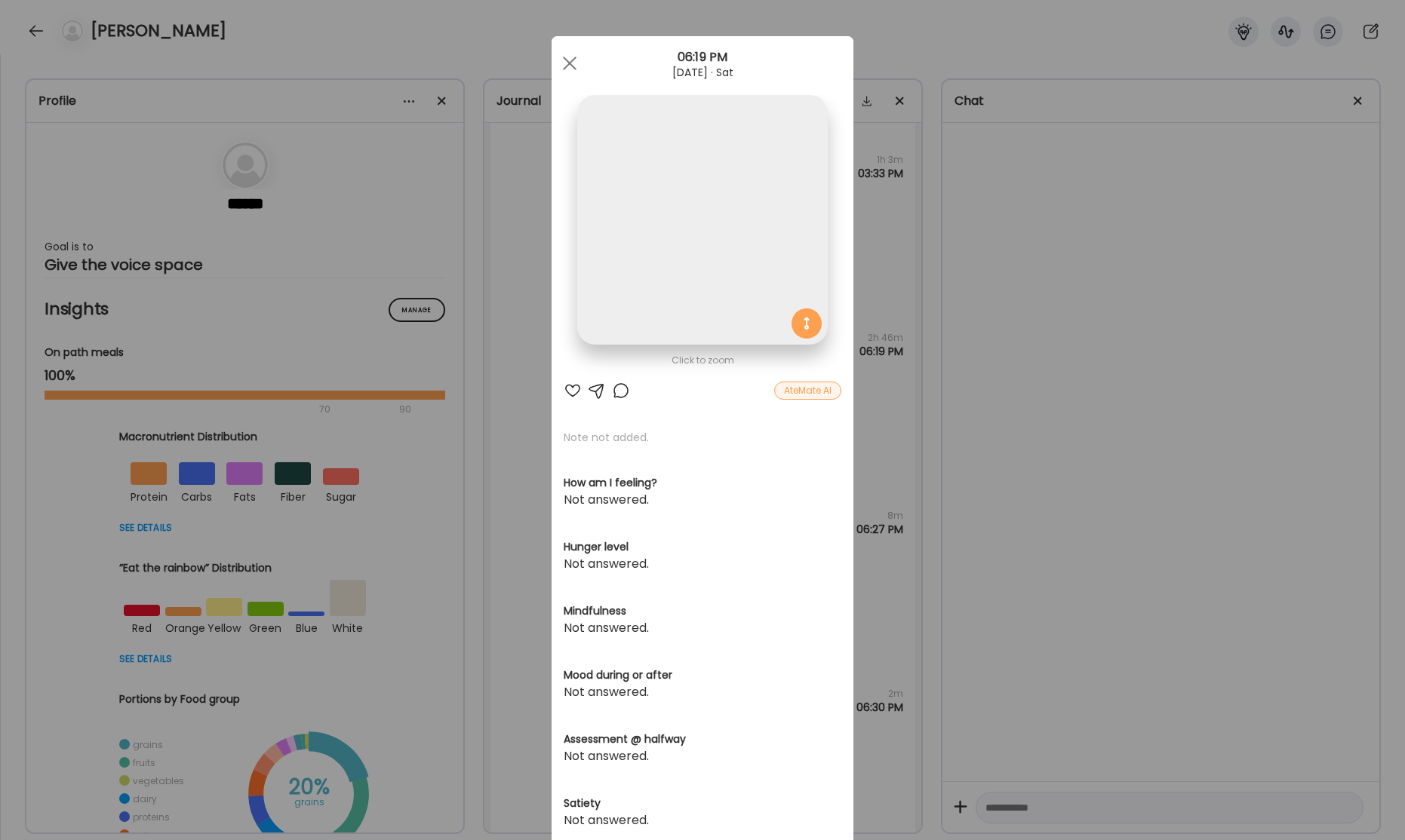
click at [1155, 327] on div "Ate Coach Dashboard Wahoo! It’s official Take a moment to set up your Coach Pro…" at bounding box center [702, 420] width 1405 height 840
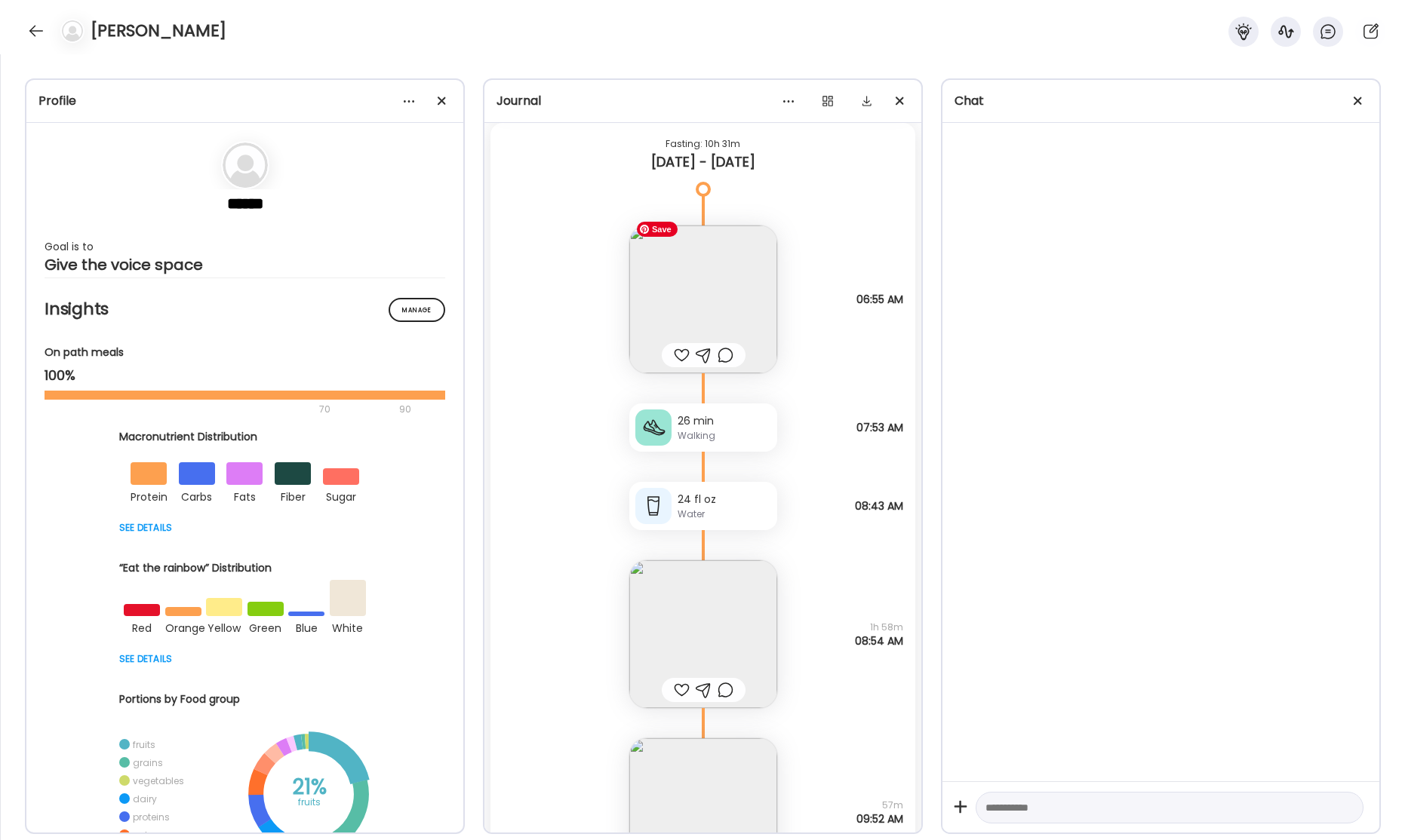
scroll to position [54176, 0]
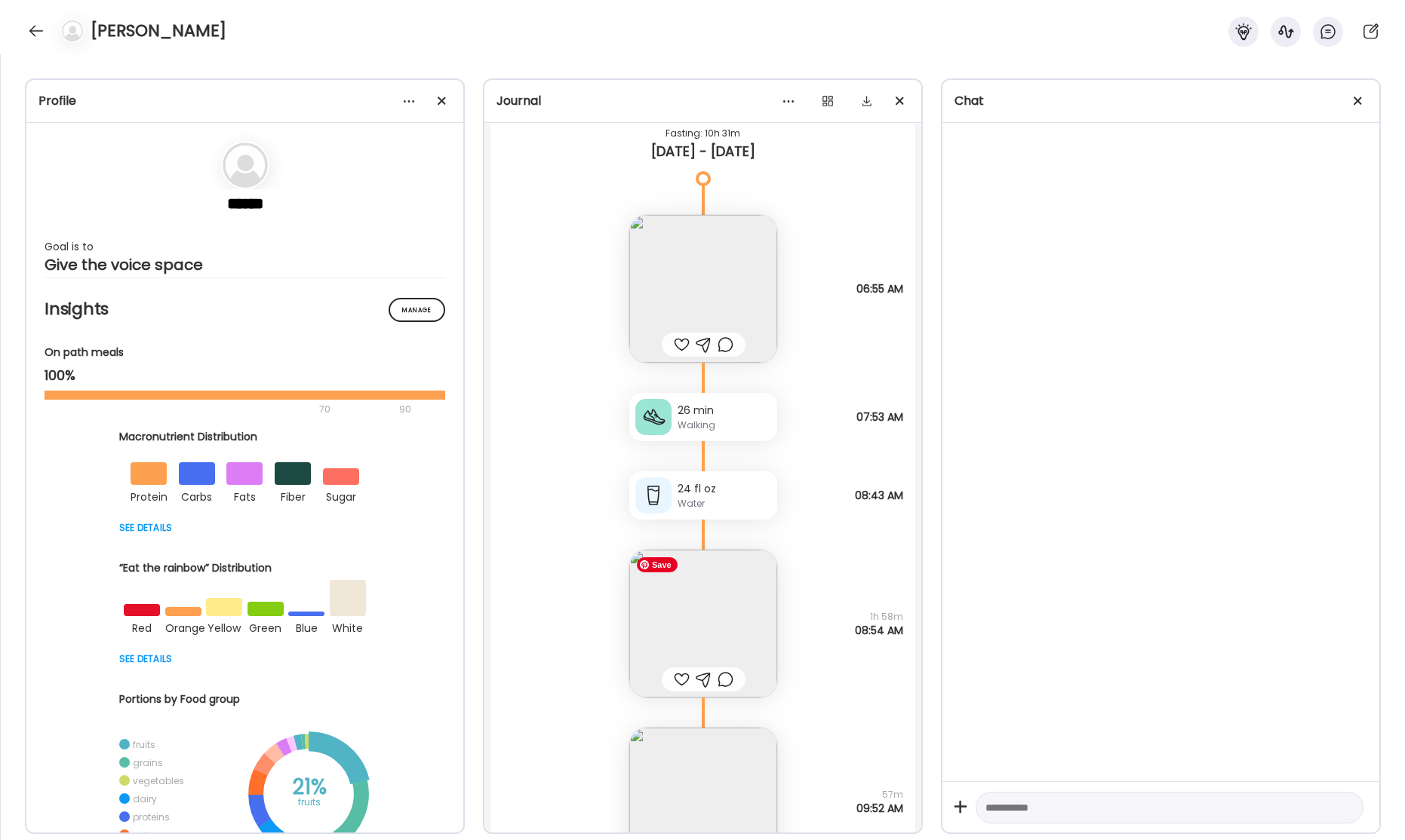
click at [702, 603] on img at bounding box center [702, 623] width 148 height 148
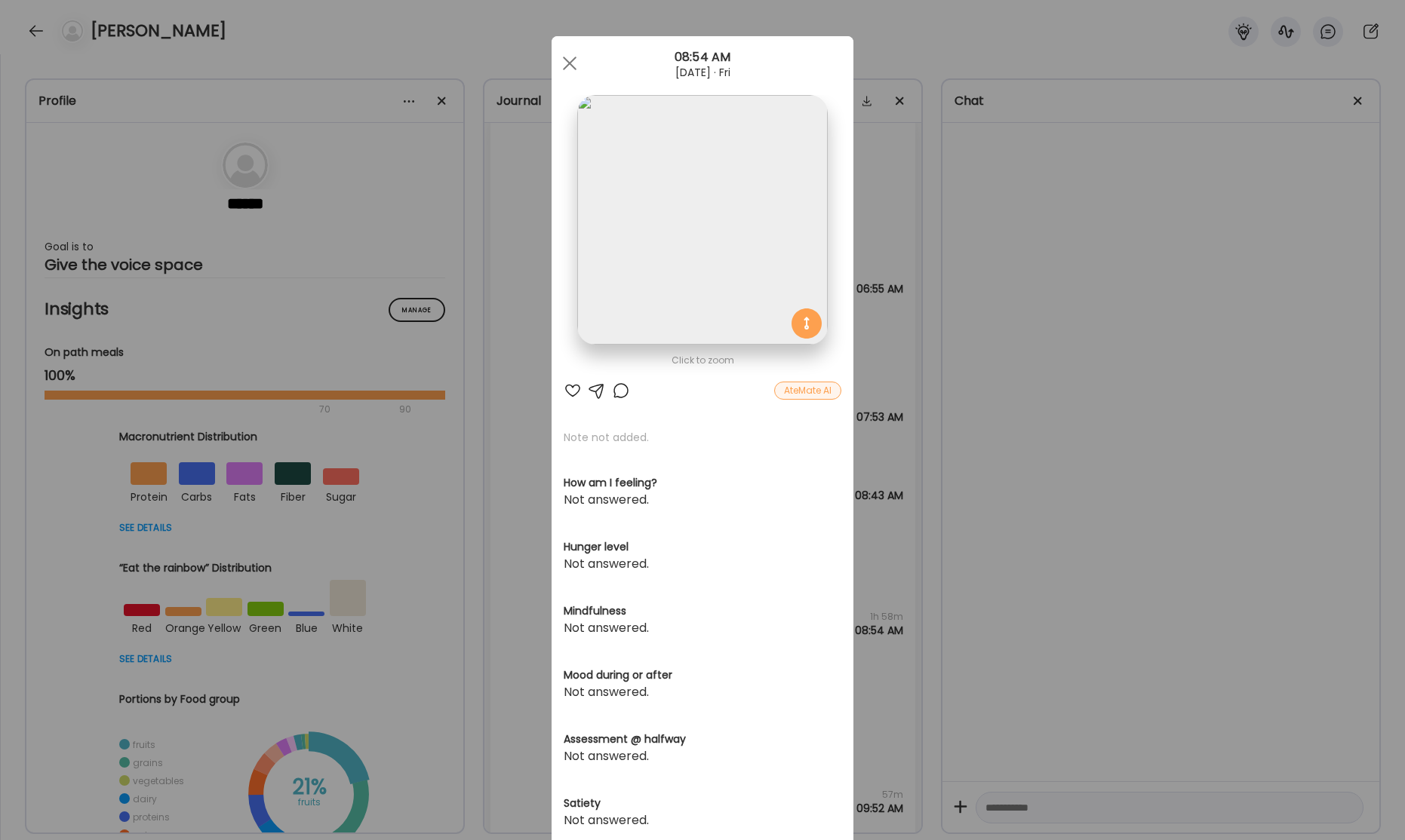
drag, startPoint x: 573, startPoint y: 65, endPoint x: 745, endPoint y: 221, distance: 232.2
click at [575, 66] on div at bounding box center [570, 63] width 30 height 30
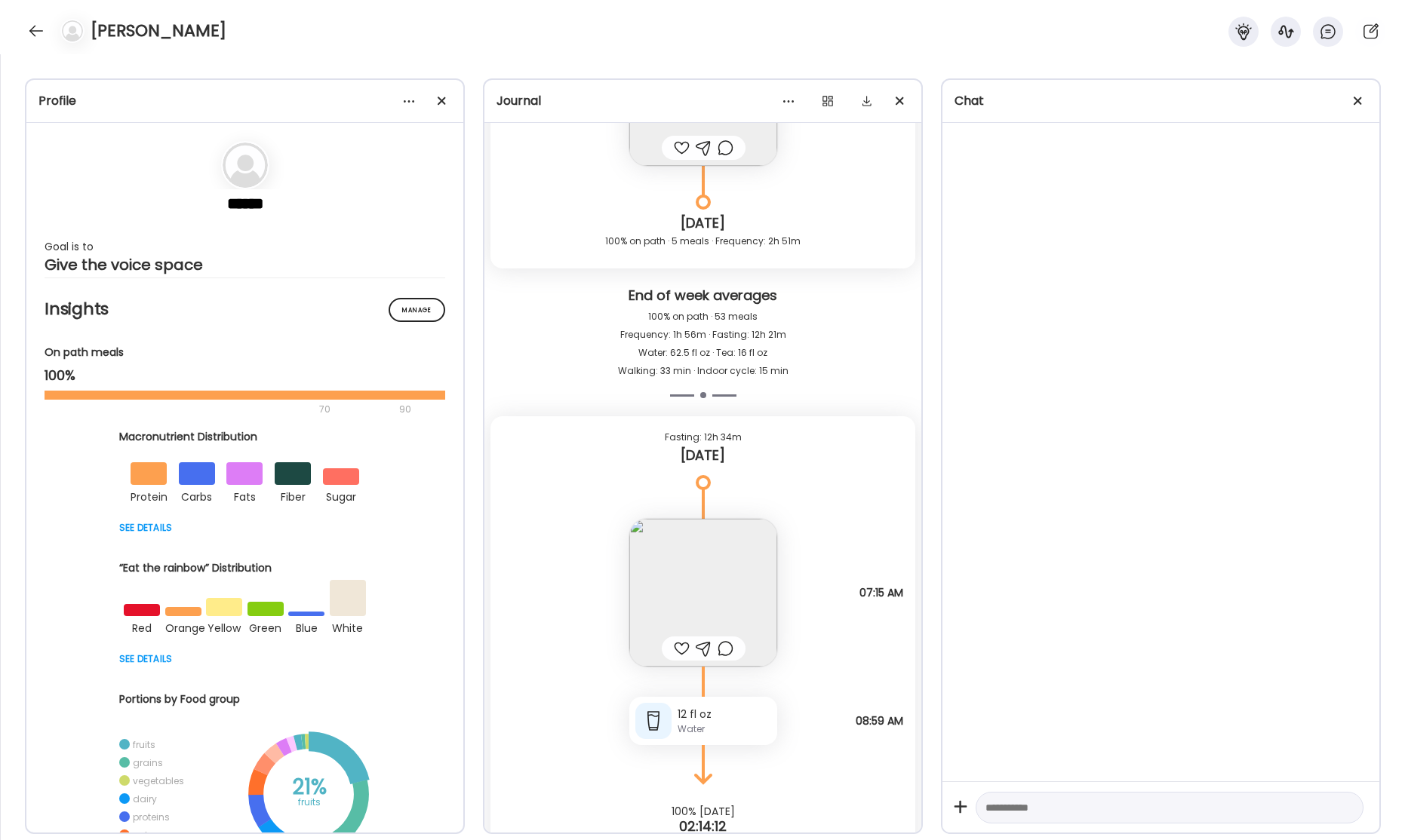
scroll to position [59599, 0]
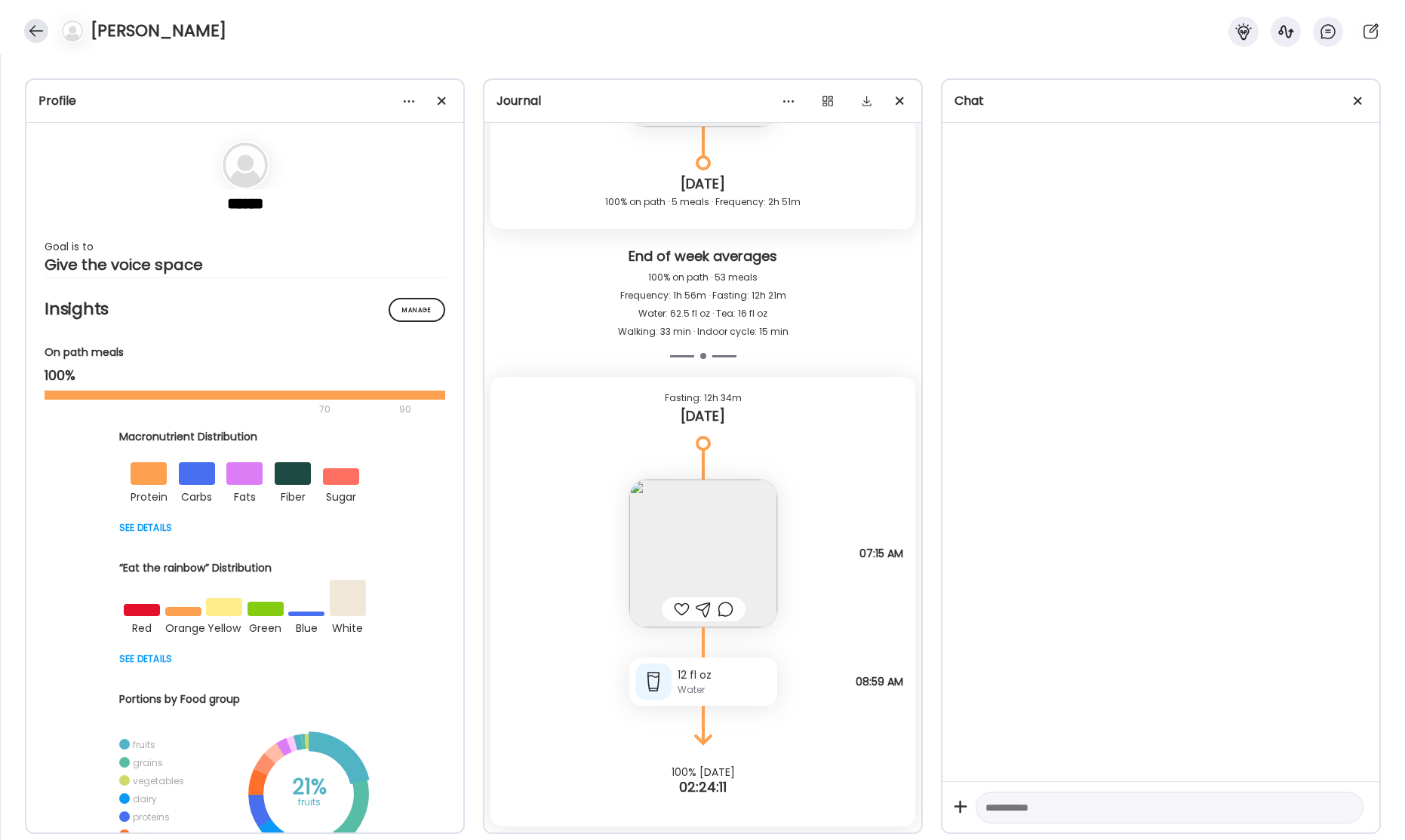
click at [28, 33] on div at bounding box center [36, 31] width 24 height 24
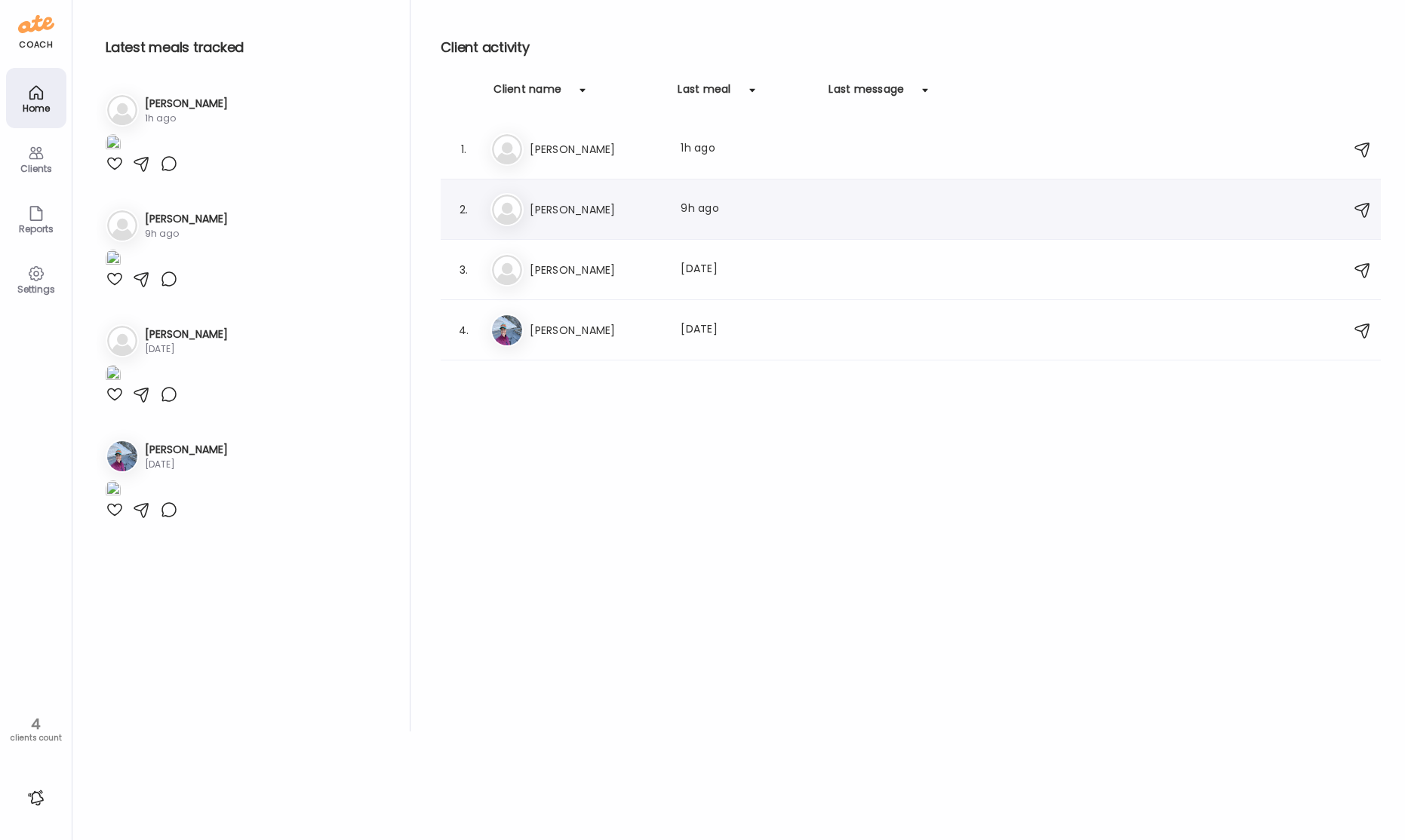
drag, startPoint x: 580, startPoint y: 206, endPoint x: 573, endPoint y: 209, distance: 7.6
click at [580, 206] on h3 "[PERSON_NAME]" at bounding box center [596, 210] width 133 height 18
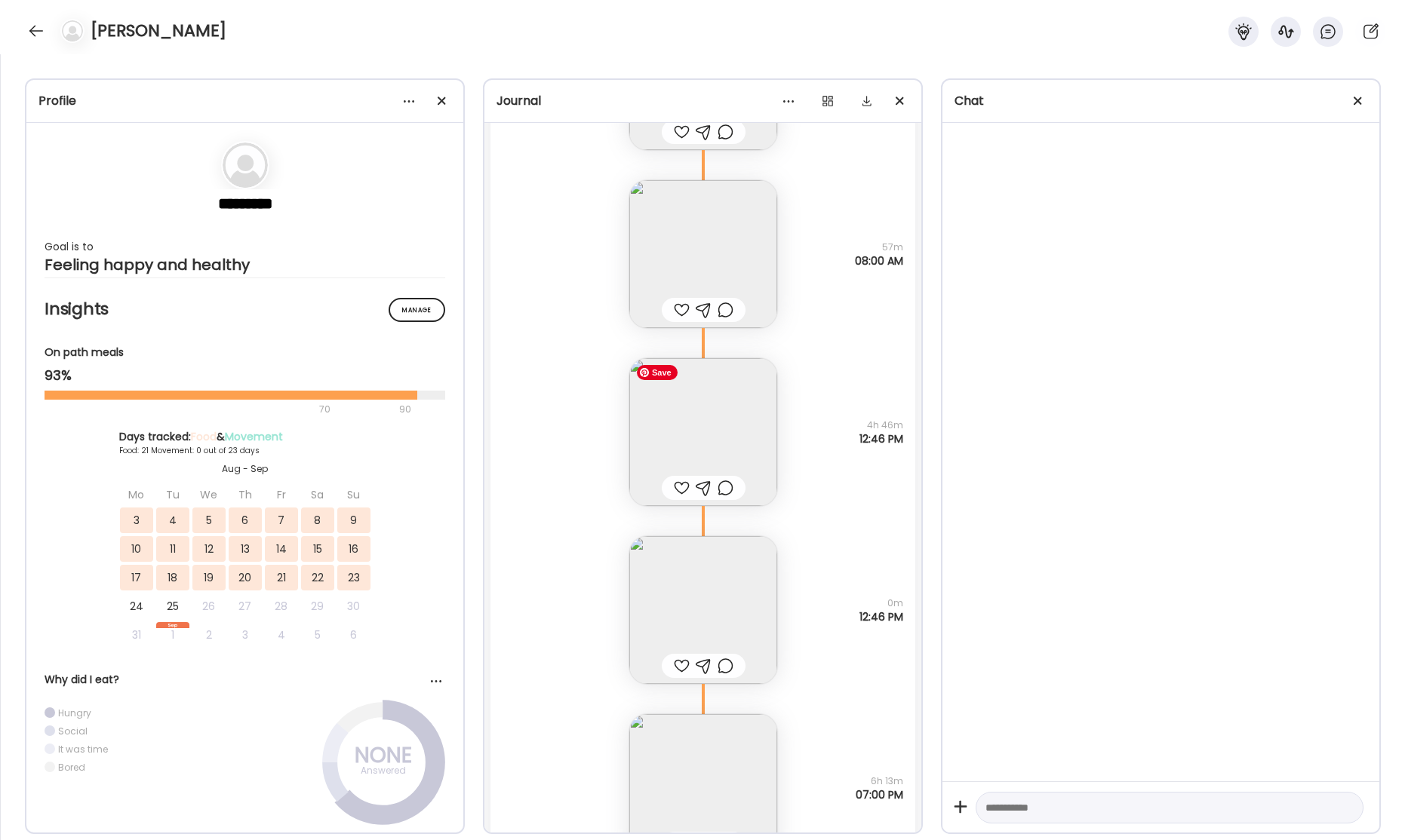
scroll to position [37449, 0]
click at [711, 423] on img at bounding box center [702, 430] width 148 height 148
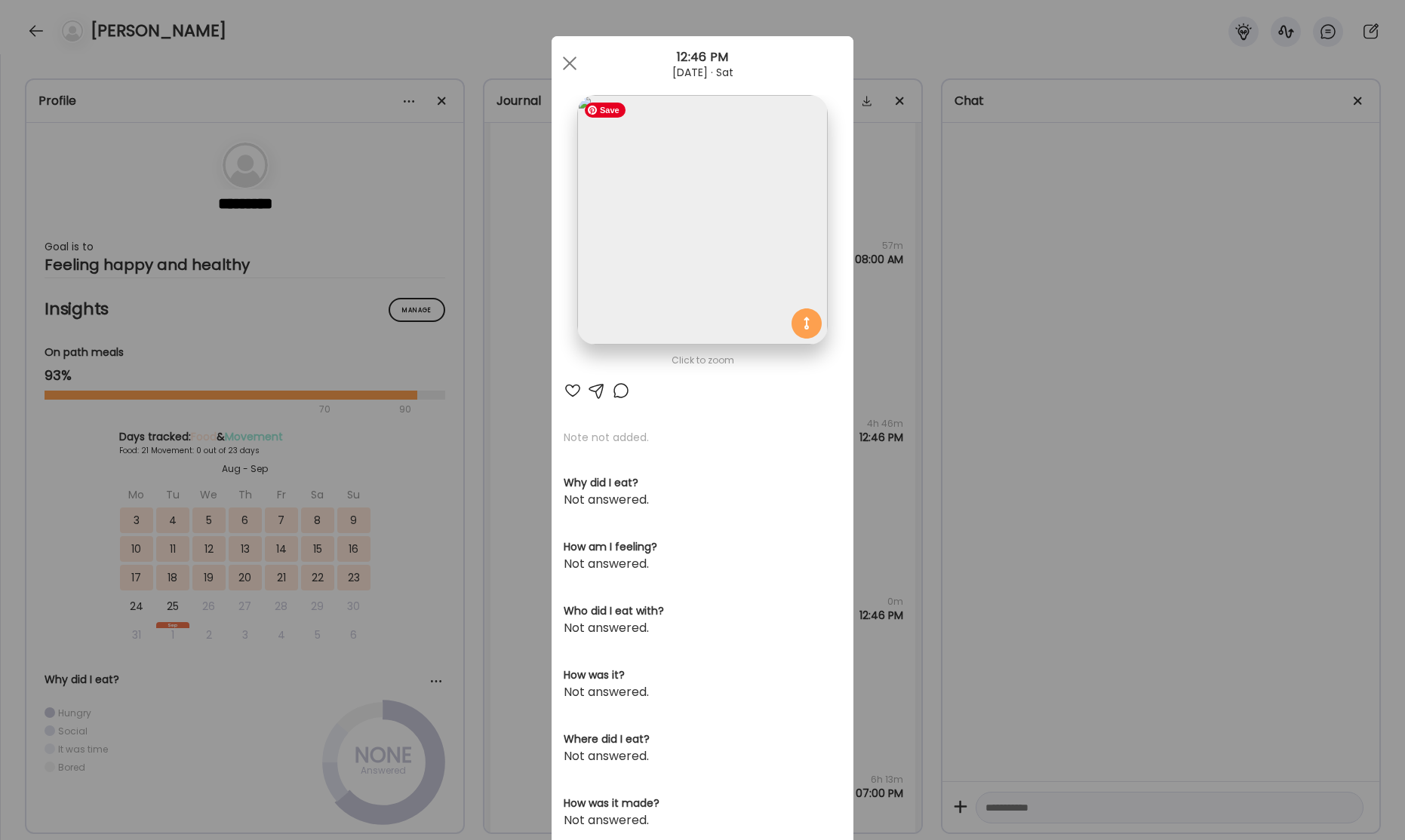
click at [729, 276] on img at bounding box center [702, 219] width 249 height 249
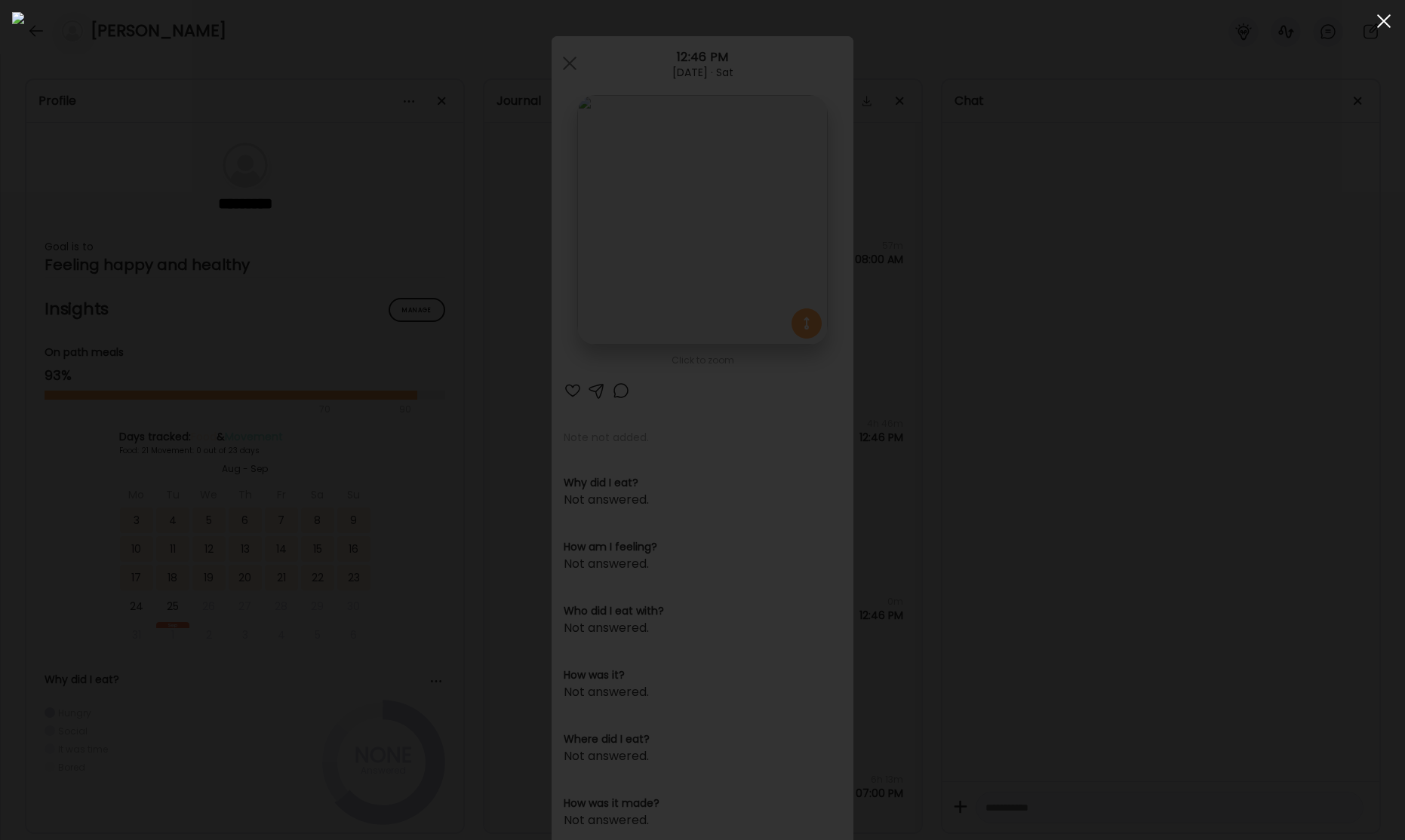
click at [1382, 20] on div at bounding box center [1383, 21] width 30 height 30
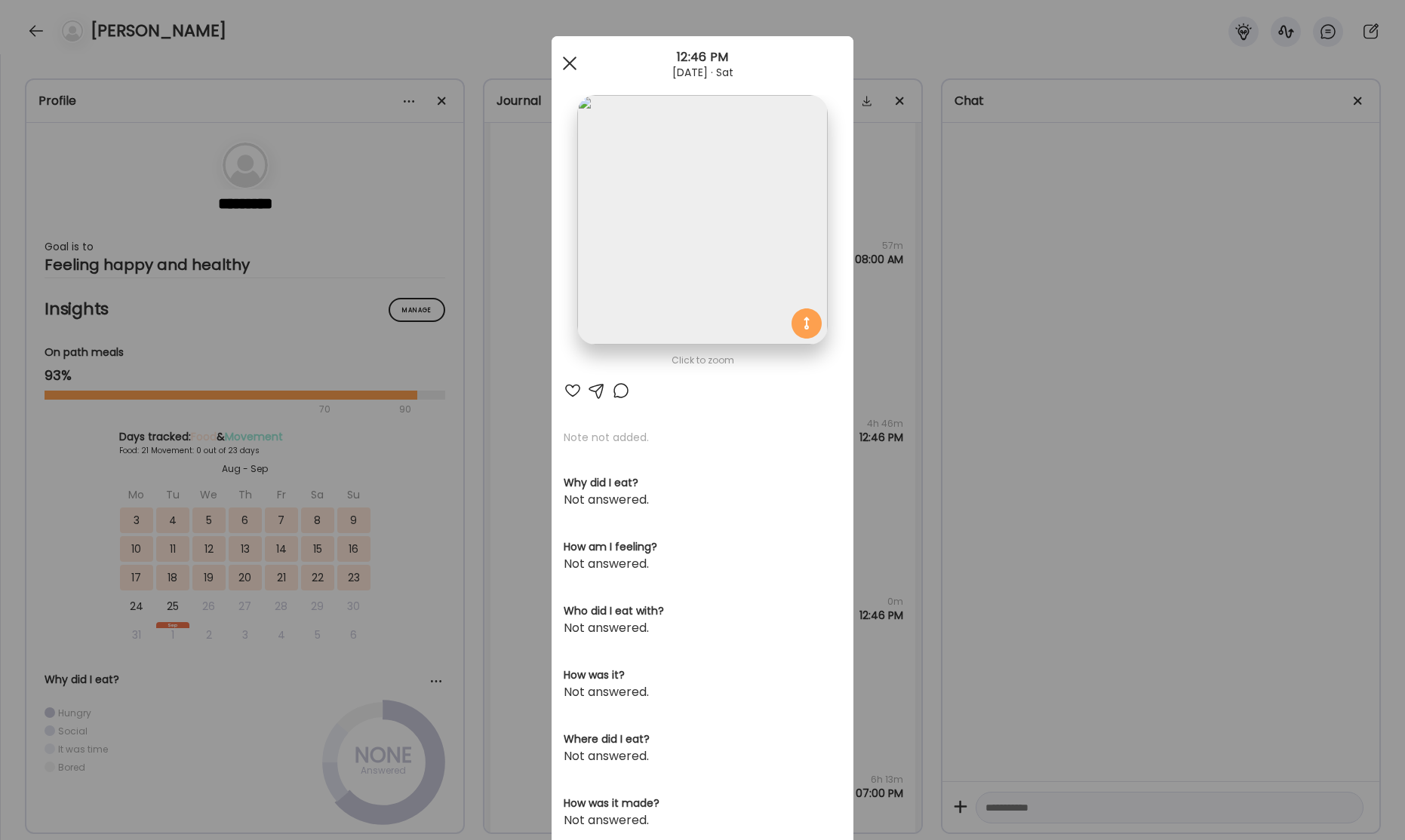
click at [569, 65] on div at bounding box center [570, 63] width 30 height 30
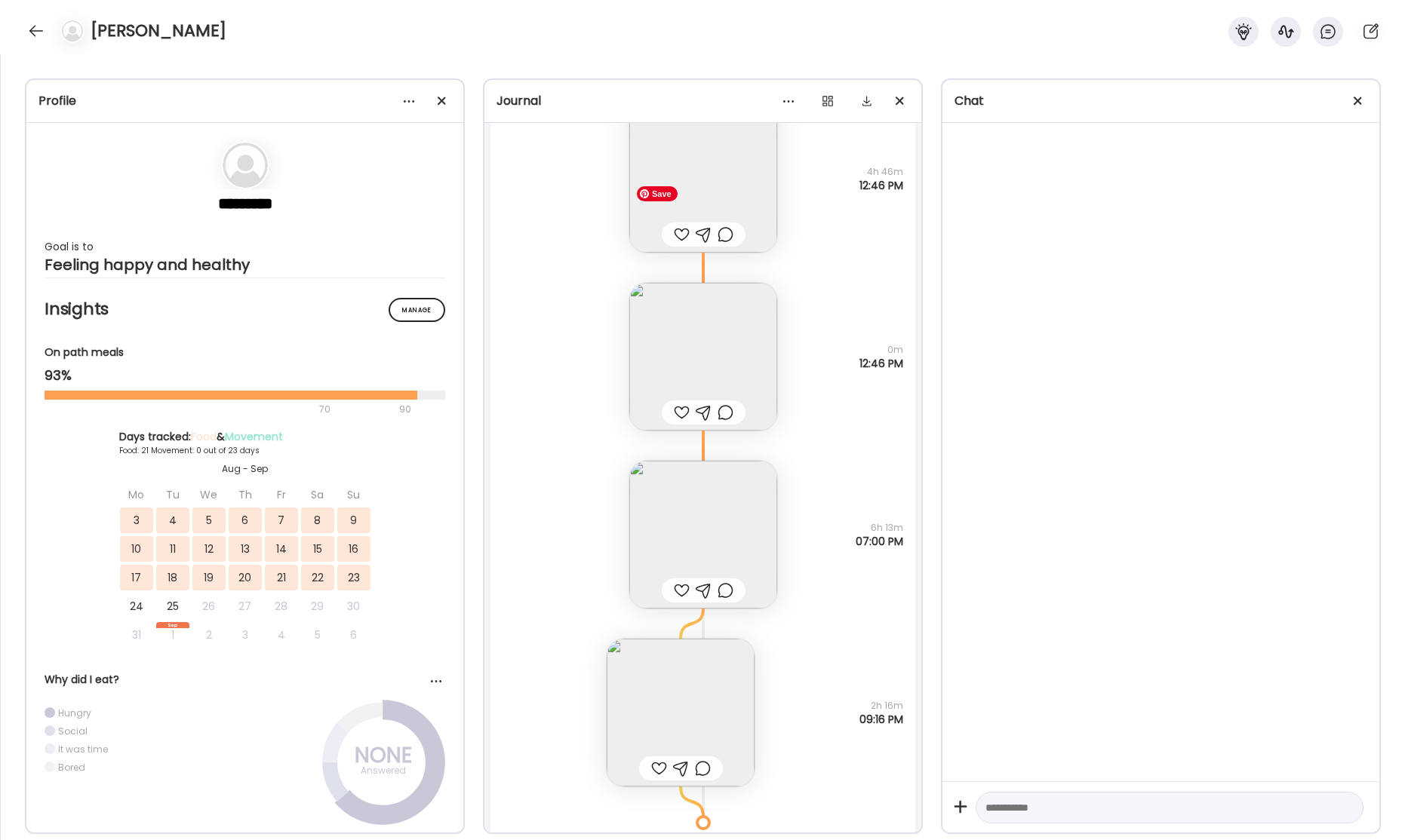
scroll to position [37820, 0]
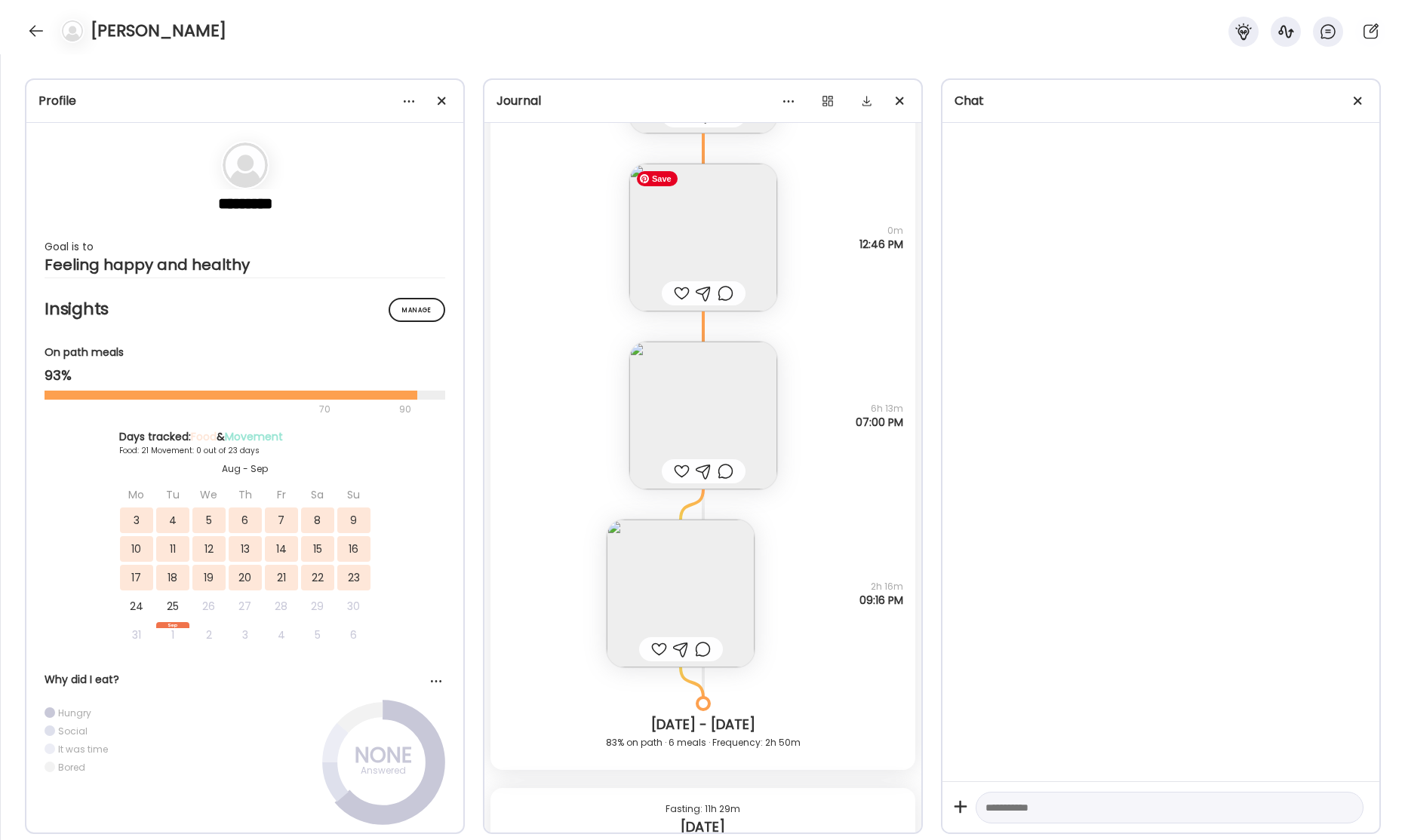
click at [718, 251] on img at bounding box center [702, 237] width 148 height 148
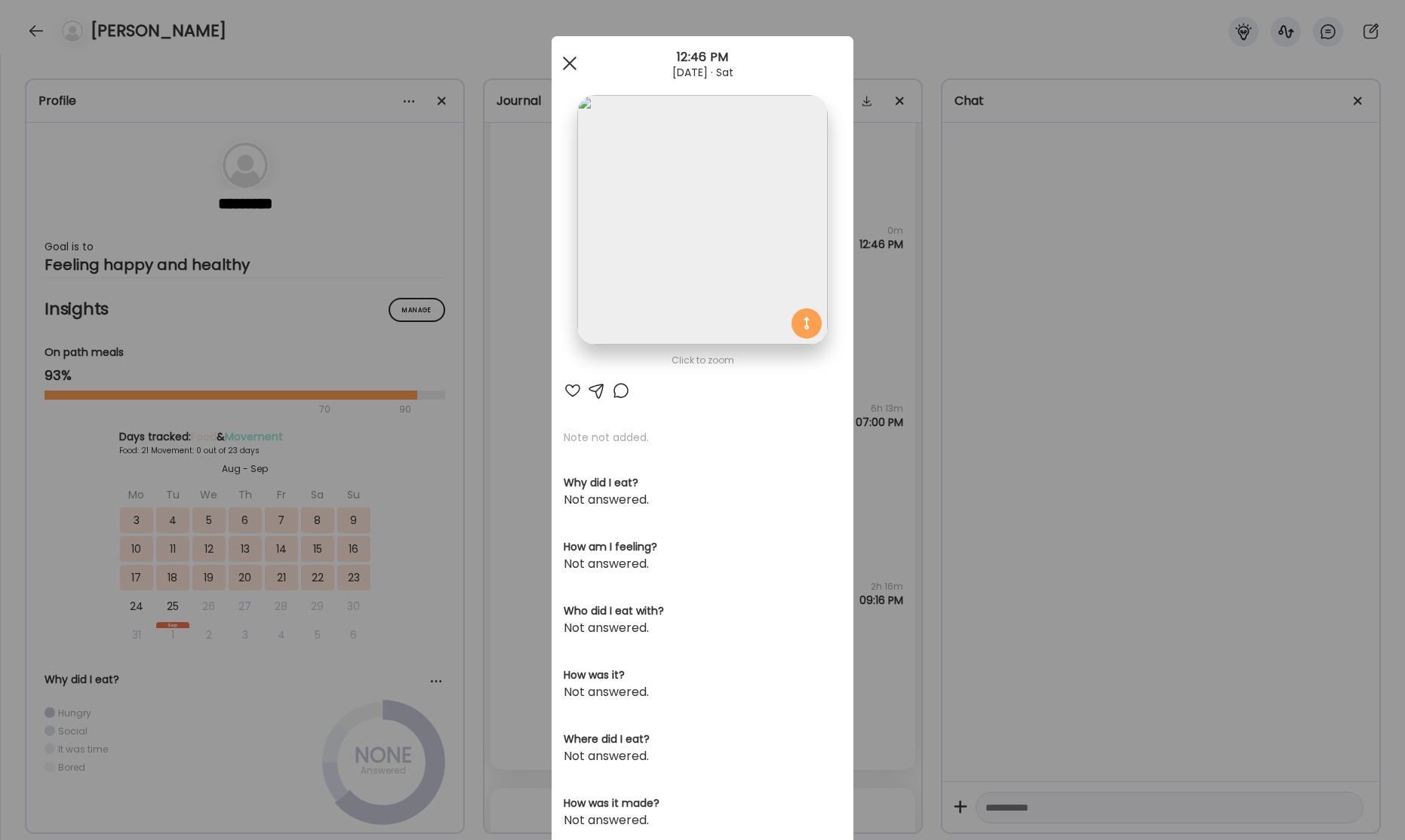
click at [572, 62] on div at bounding box center [570, 63] width 30 height 30
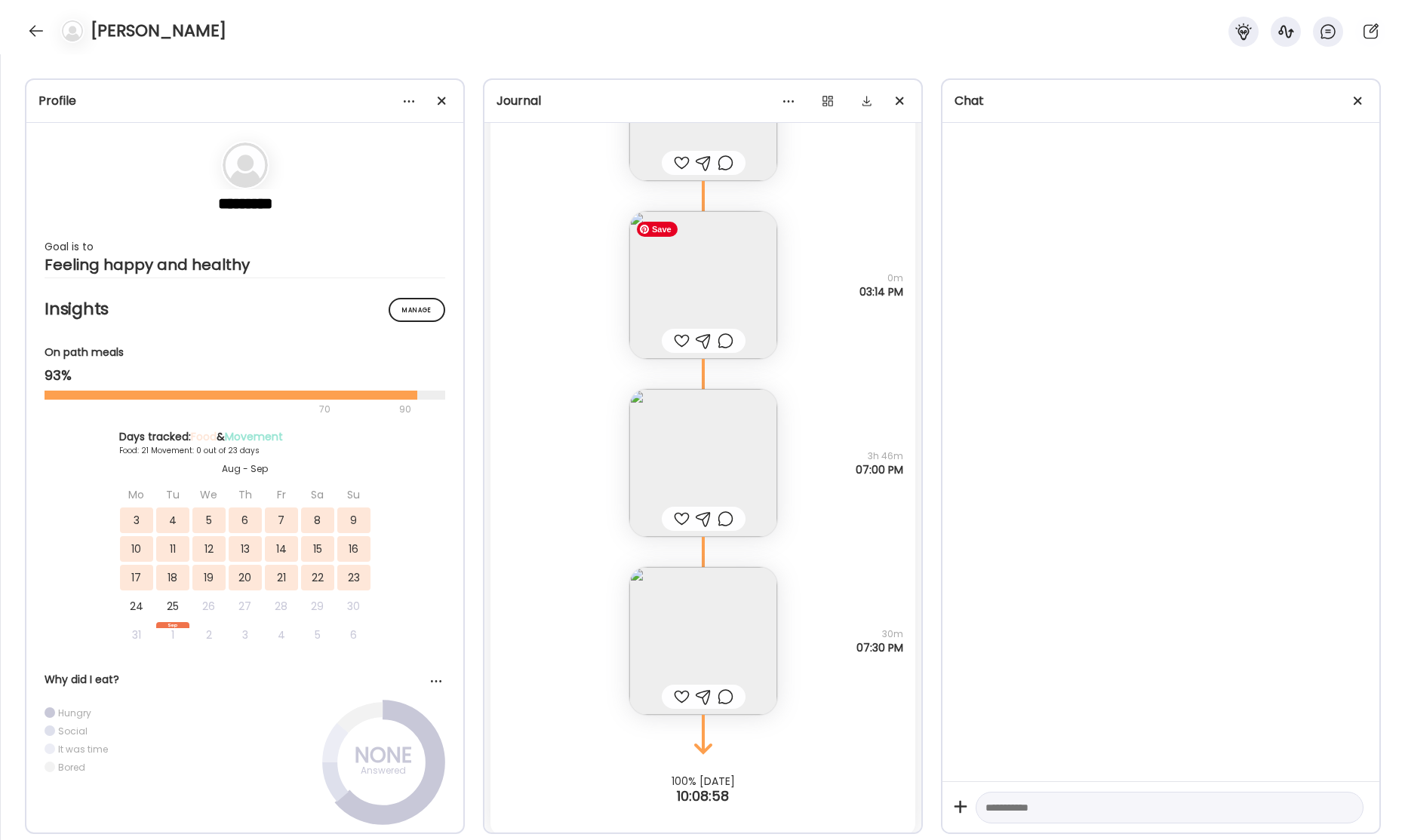
scroll to position [39577, 0]
click at [728, 640] on img at bounding box center [702, 631] width 148 height 148
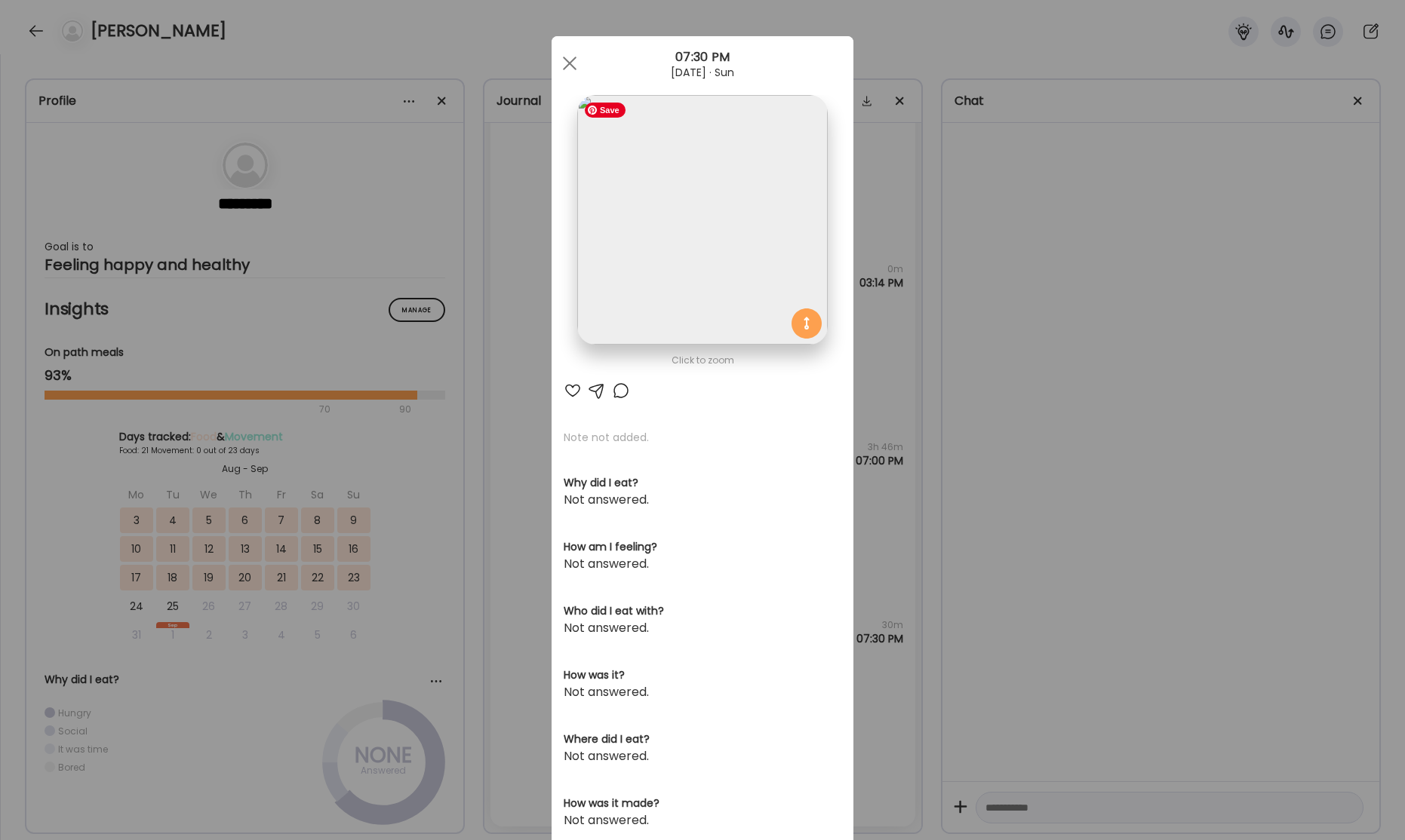
click at [738, 266] on img at bounding box center [702, 219] width 249 height 249
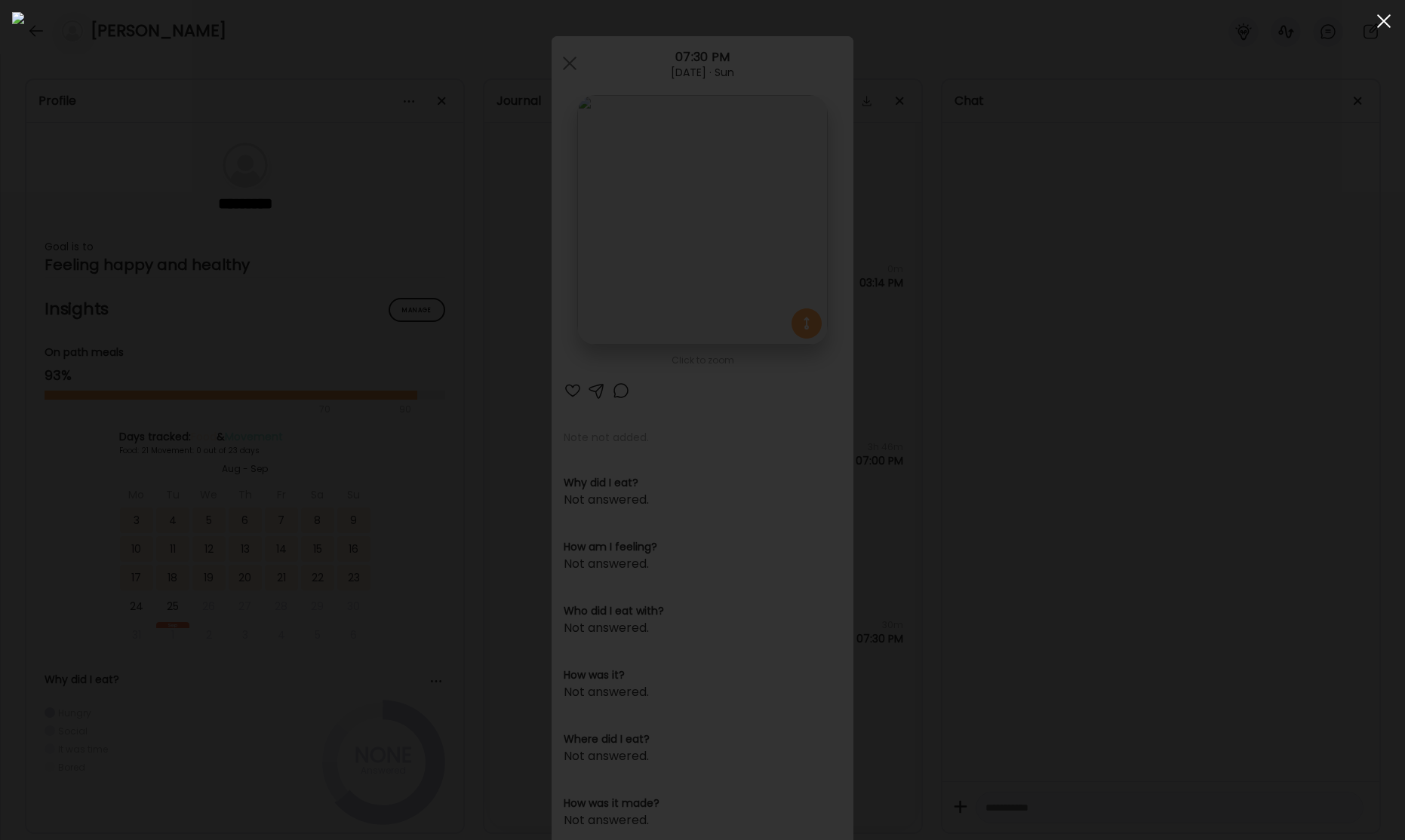
click at [1382, 25] on div at bounding box center [1383, 21] width 30 height 30
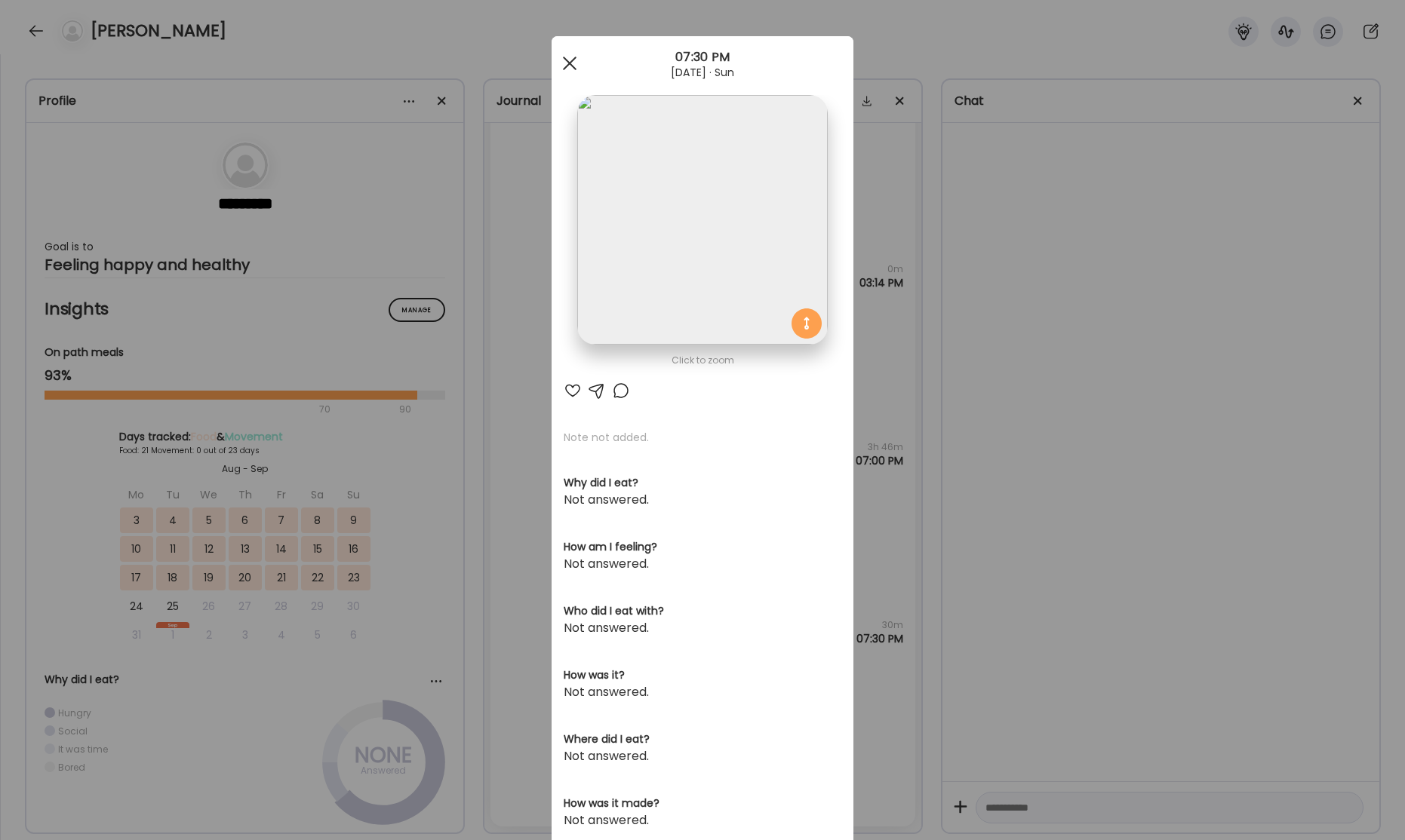
click at [576, 68] on div at bounding box center [570, 63] width 30 height 30
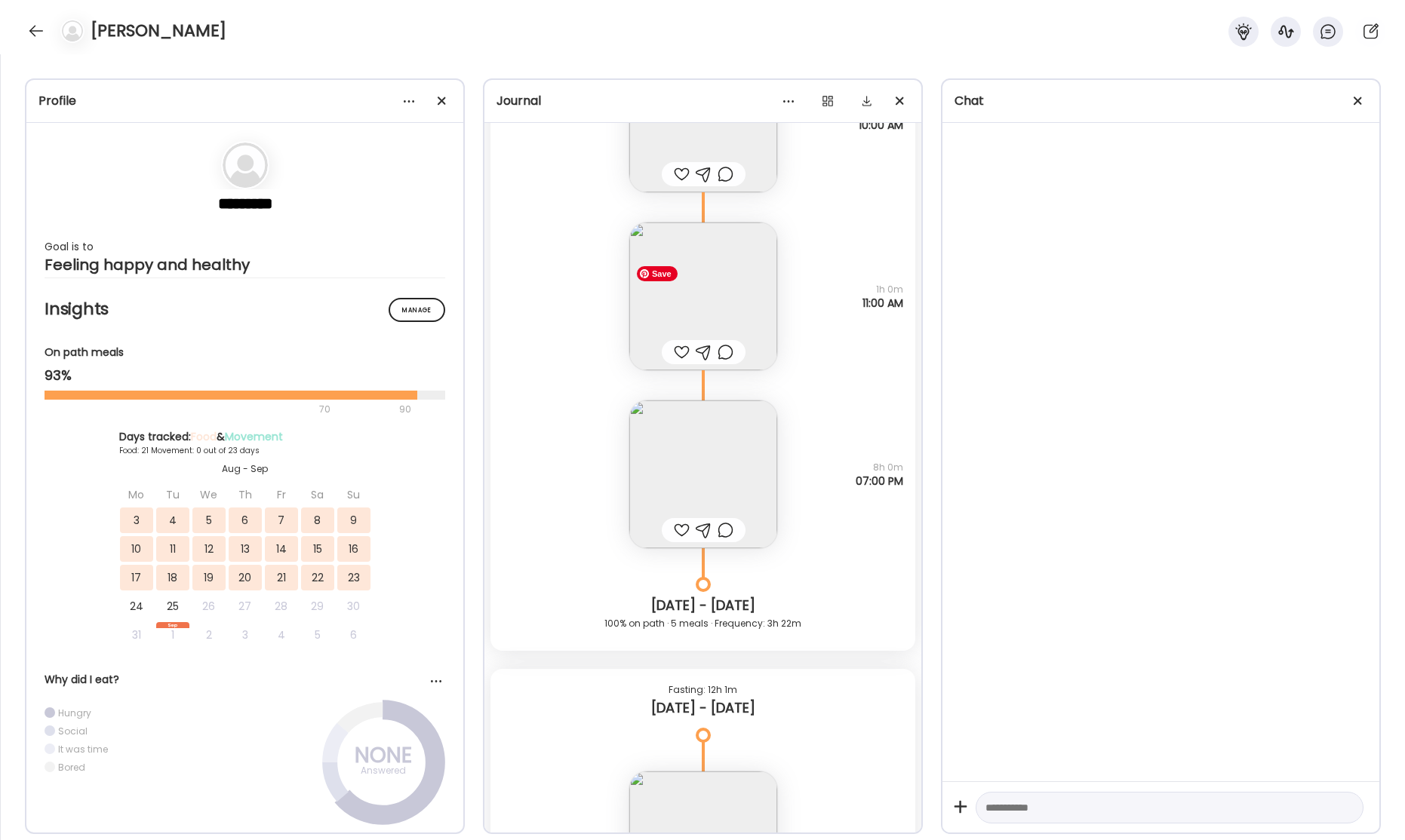
scroll to position [36724, 0]
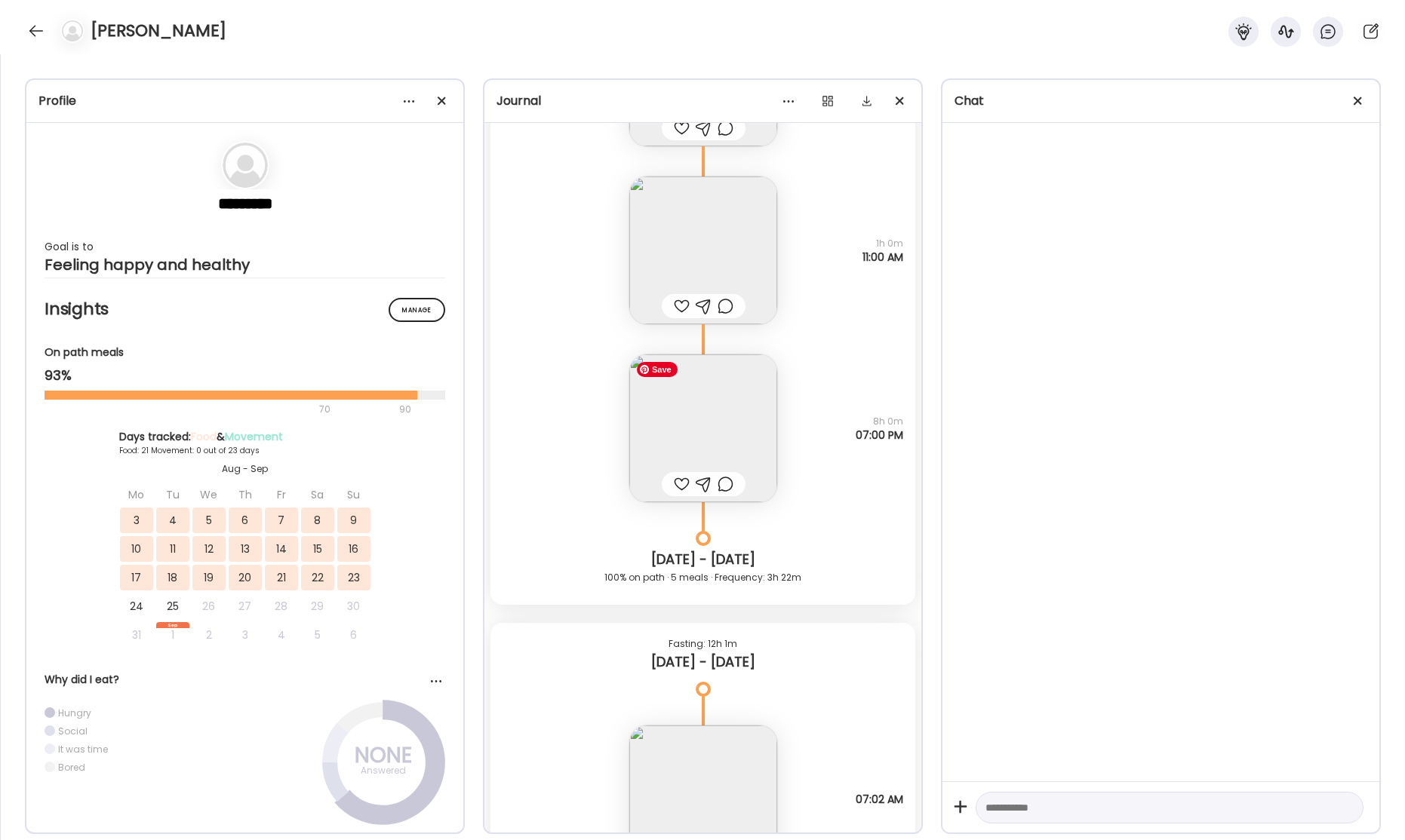
click at [688, 417] on img at bounding box center [702, 428] width 148 height 148
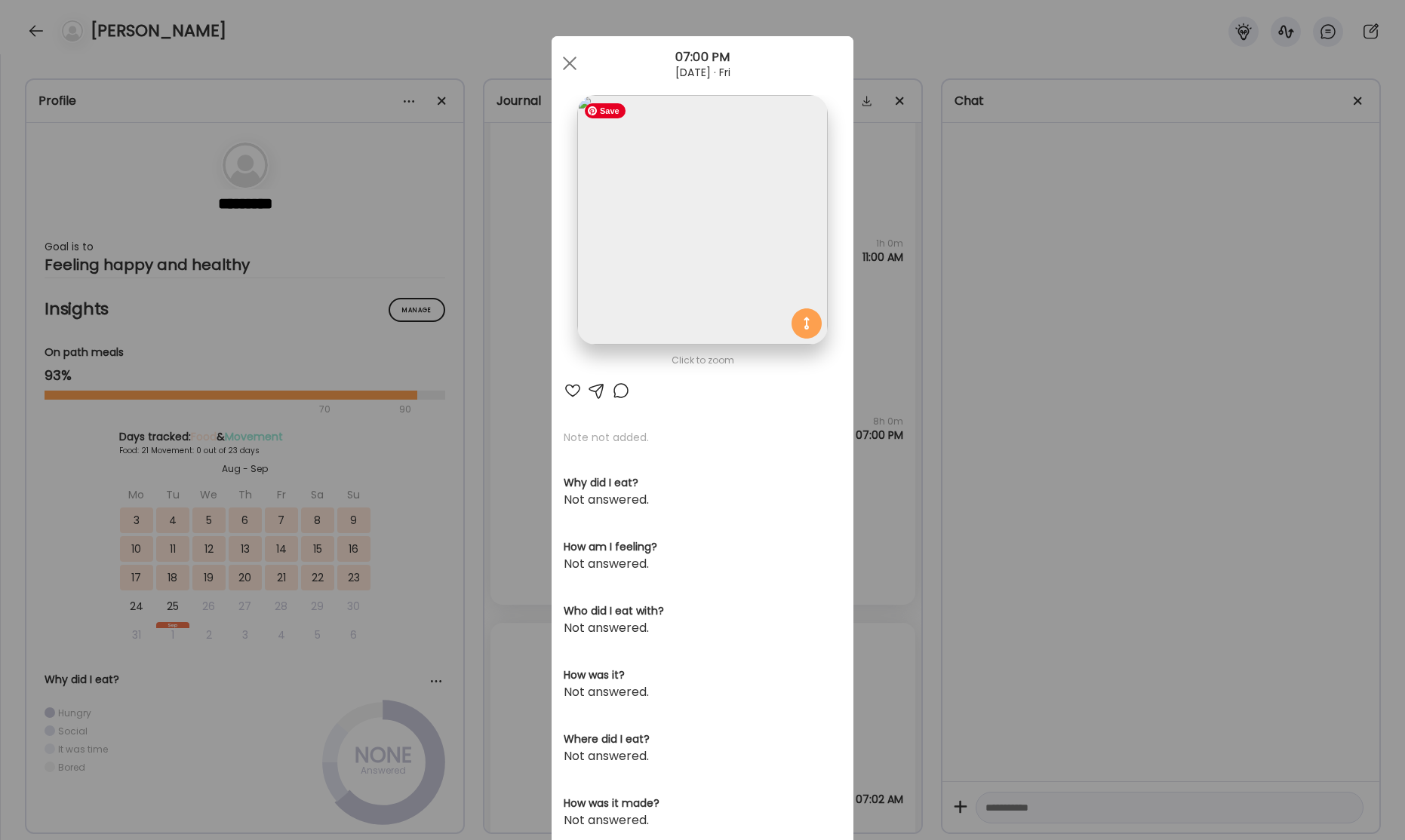
click at [736, 229] on img at bounding box center [702, 219] width 249 height 249
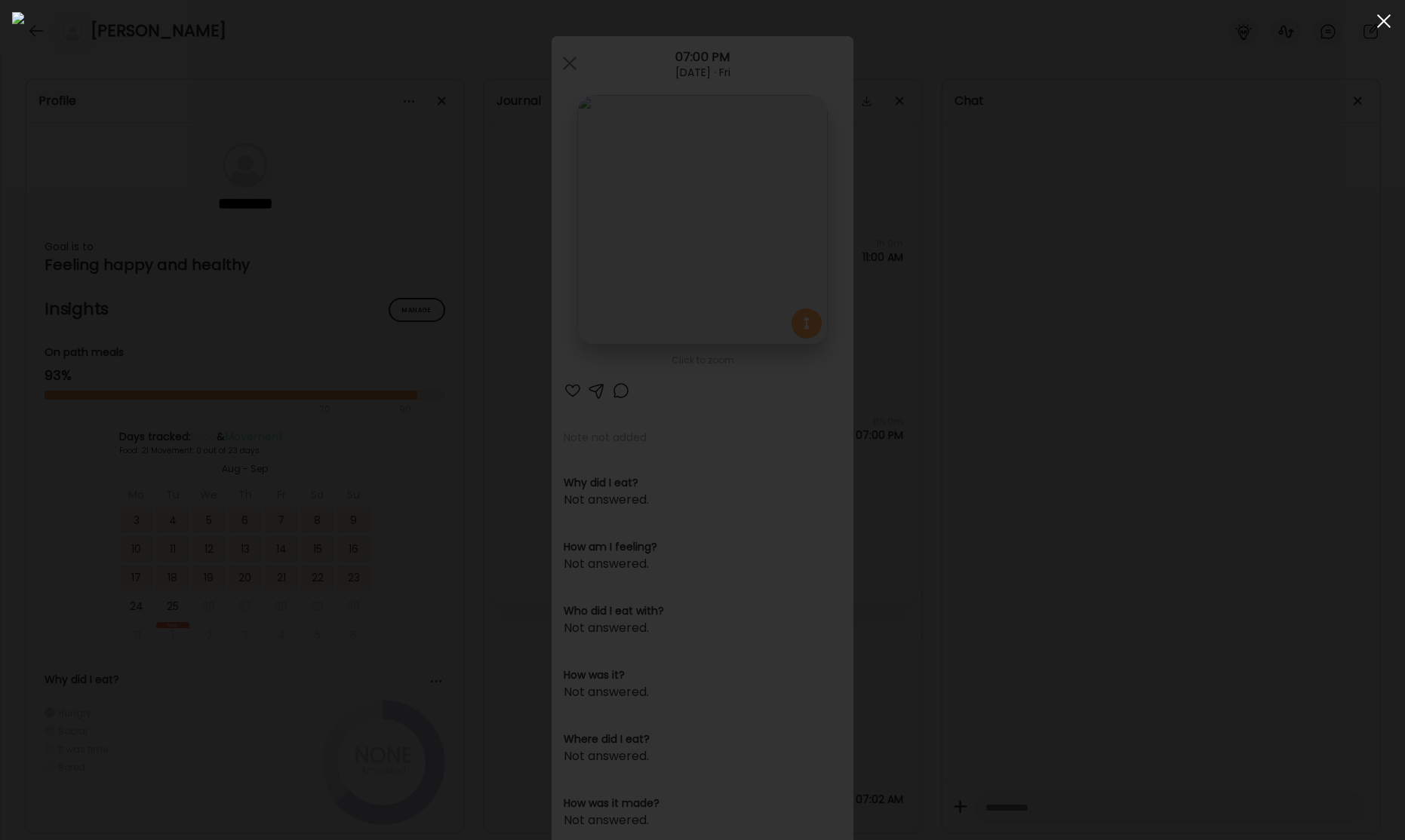
click at [1381, 17] on span at bounding box center [1383, 21] width 13 height 13
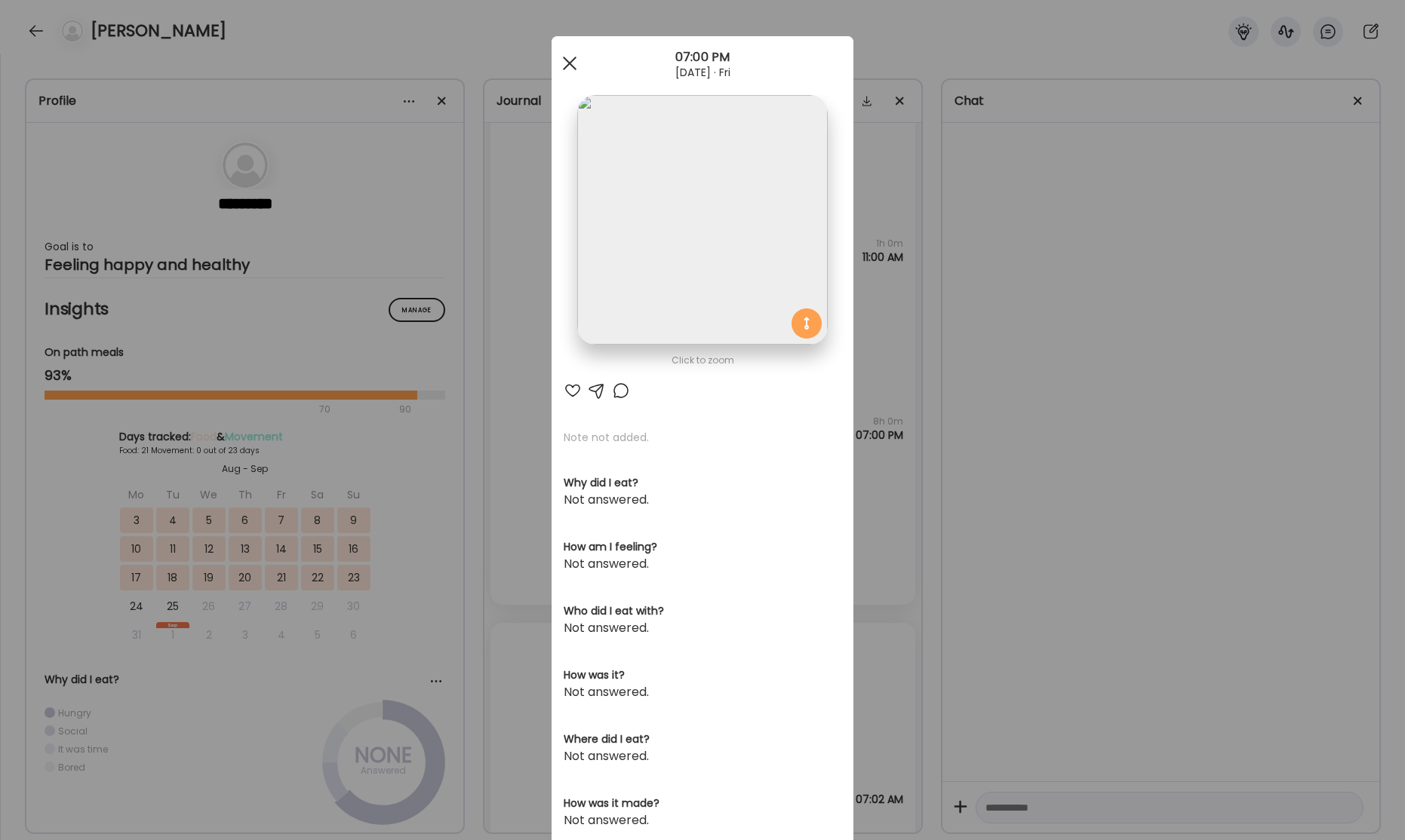
drag, startPoint x: 563, startPoint y: 68, endPoint x: 558, endPoint y: 83, distance: 15.8
click at [563, 68] on span at bounding box center [570, 63] width 13 height 13
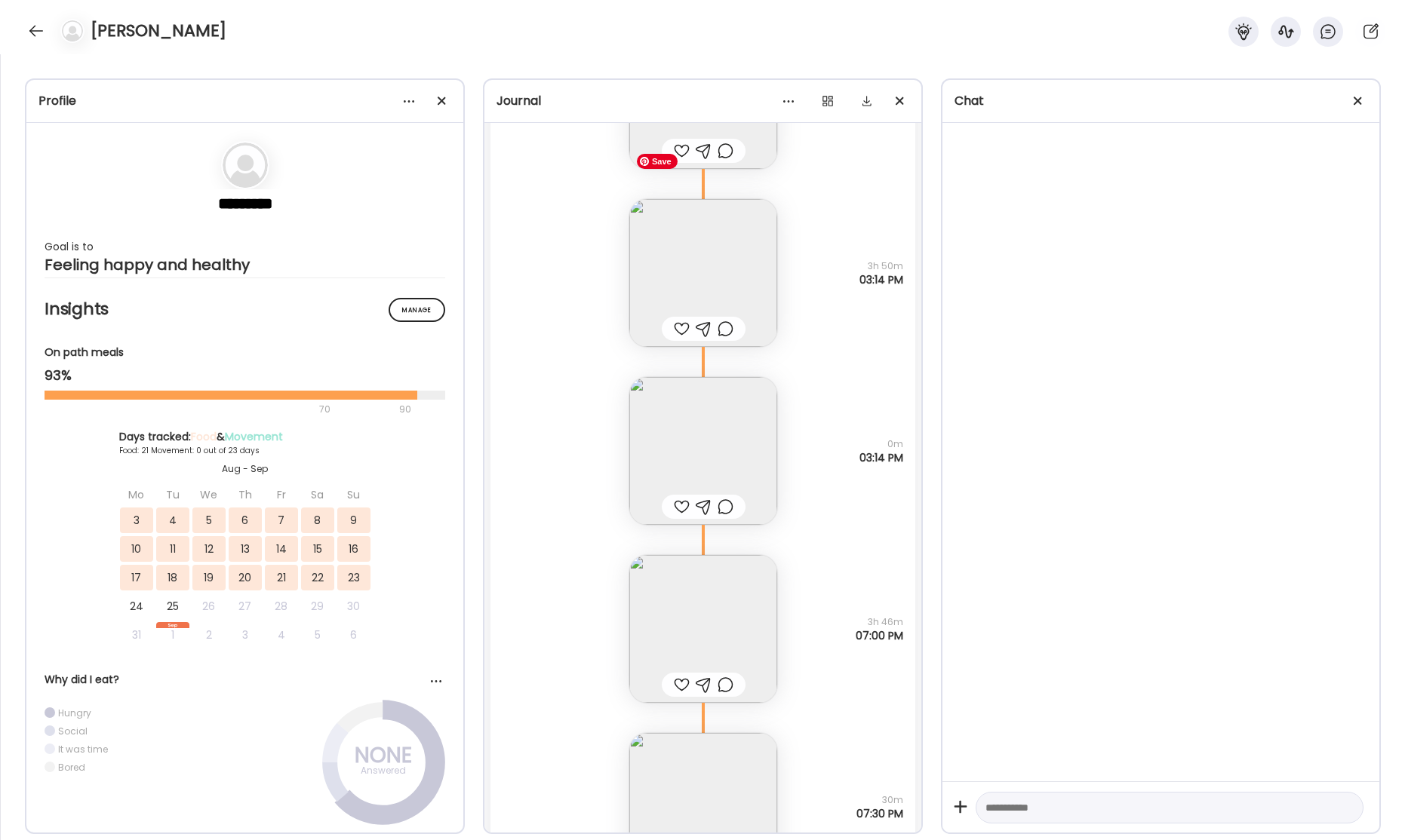
scroll to position [39387, 0]
